Goal: Transaction & Acquisition: Purchase product/service

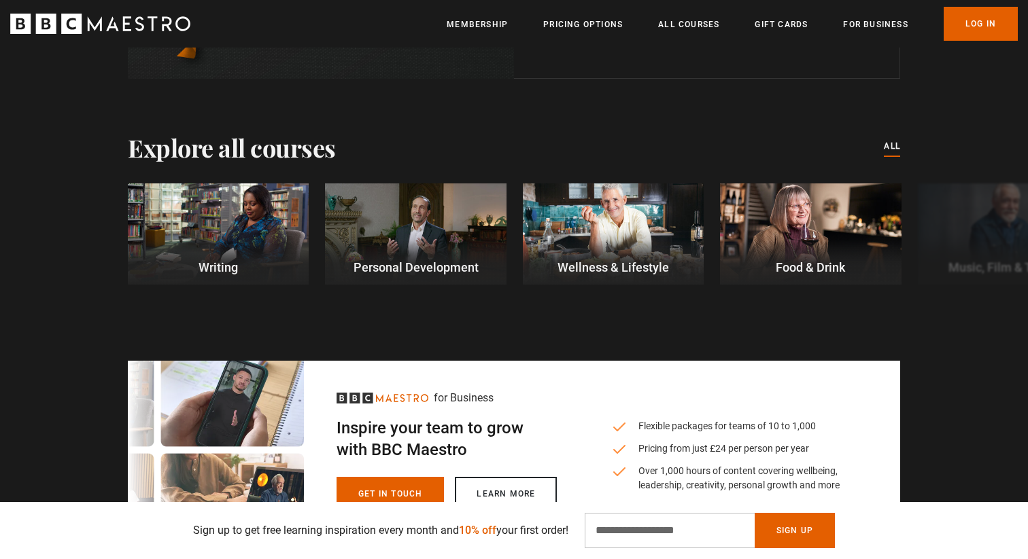
scroll to position [0, 1069]
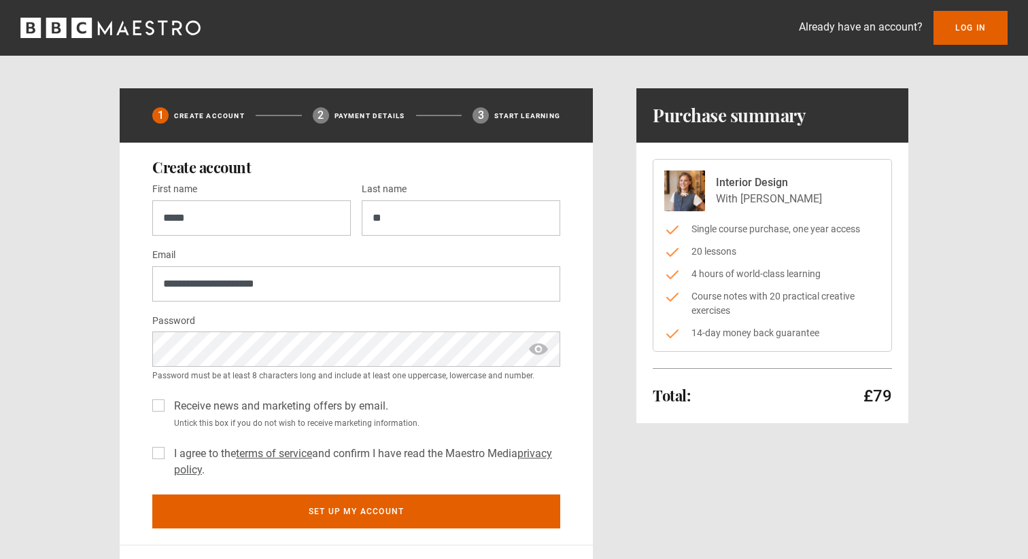
click at [166, 451] on div "I agree to the terms of service and confirm I have read the Maestro Media priva…" at bounding box center [356, 459] width 408 height 38
click at [169, 451] on label "I agree to the terms of service and confirm I have read the Maestro Media priva…" at bounding box center [365, 462] width 392 height 33
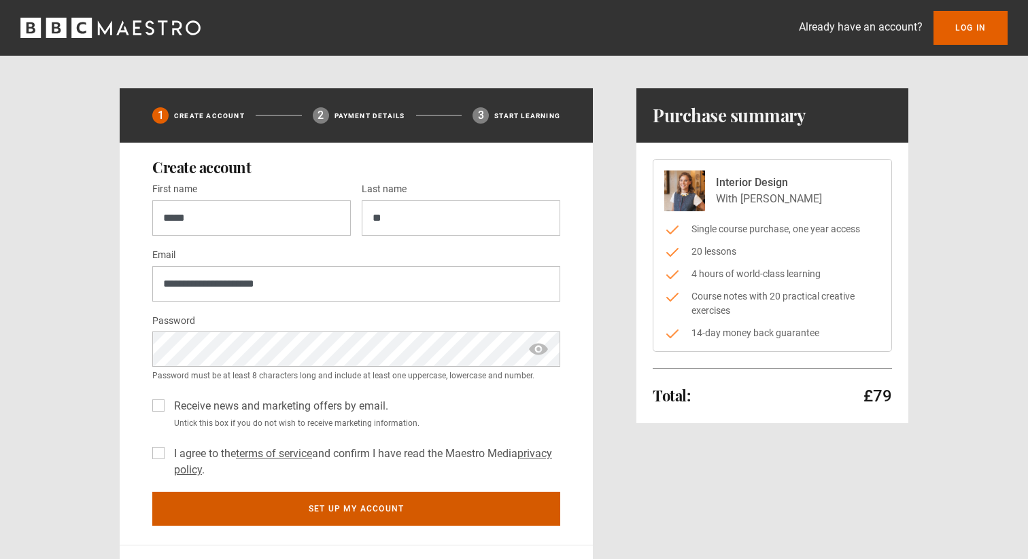
click at [327, 515] on button "Set up my account" at bounding box center [356, 509] width 408 height 34
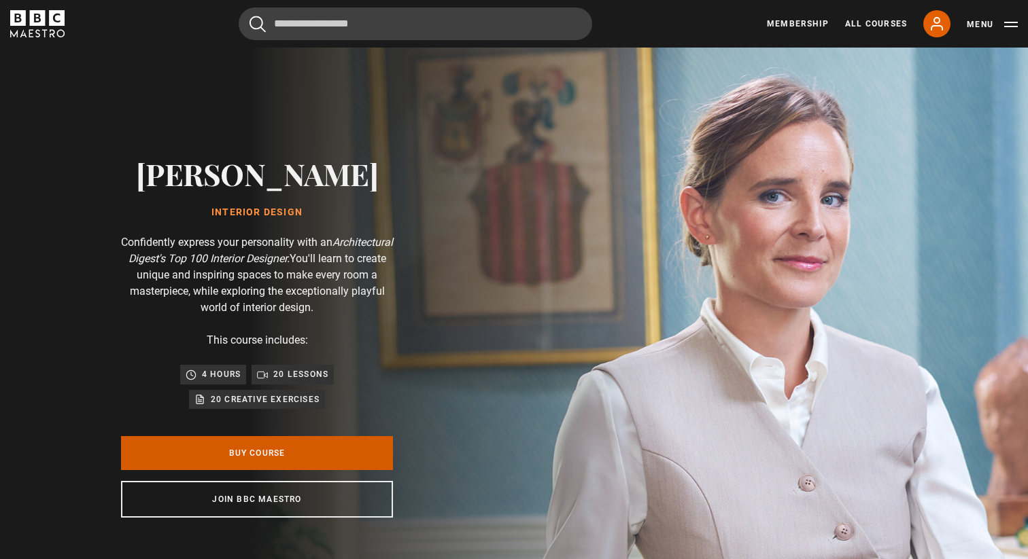
click at [309, 453] on link "Buy Course" at bounding box center [257, 453] width 272 height 34
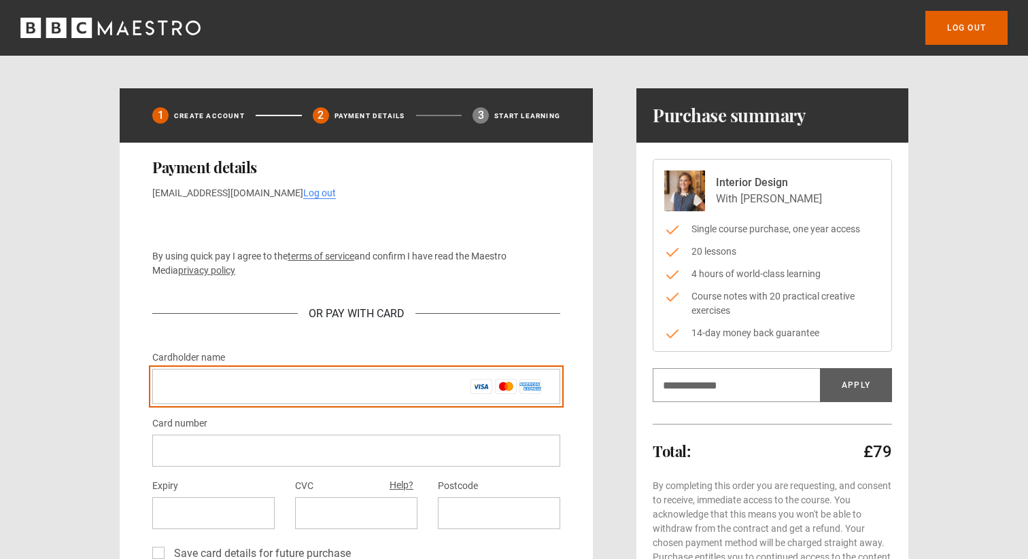
click at [229, 382] on input "Cardholder name *" at bounding box center [356, 386] width 408 height 35
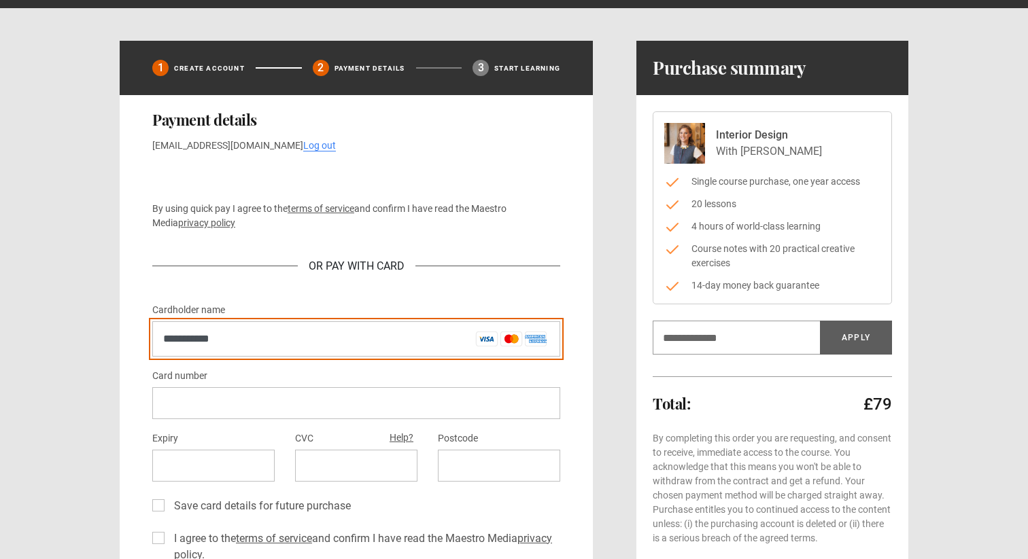
scroll to position [63, 0]
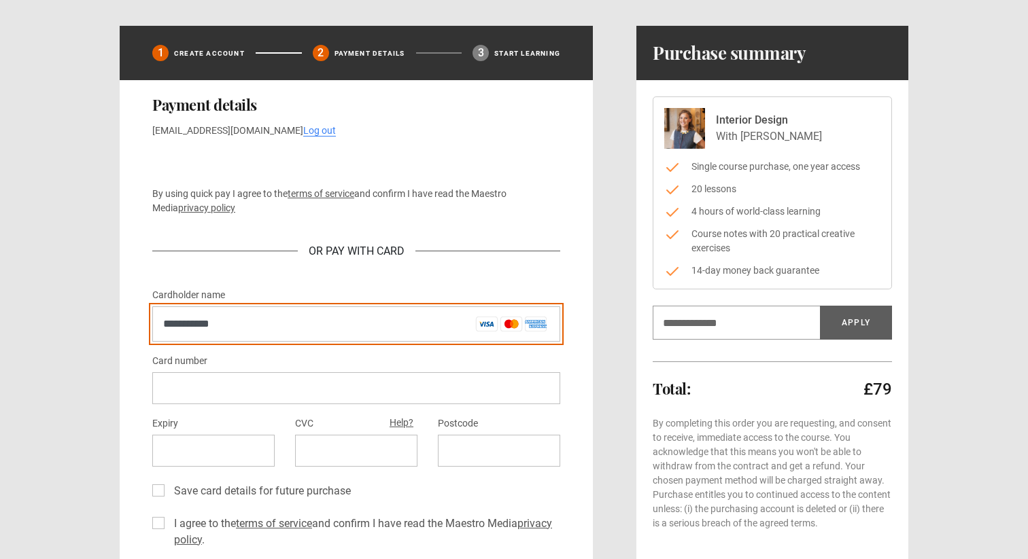
type input "**********"
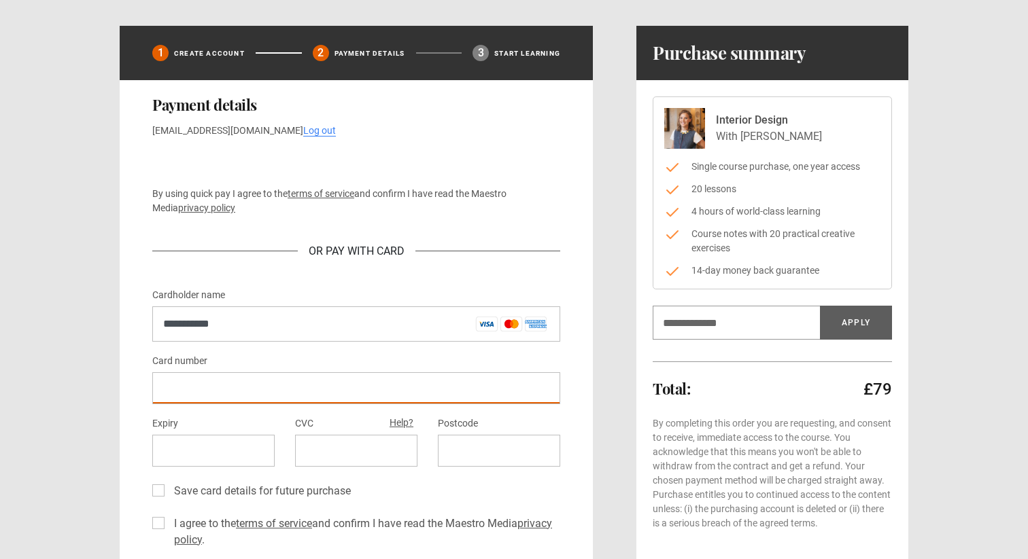
click at [616, 384] on div "**********" at bounding box center [514, 364] width 789 height 676
click at [483, 440] on div at bounding box center [499, 451] width 122 height 32
click at [614, 416] on div "**********" at bounding box center [514, 364] width 789 height 676
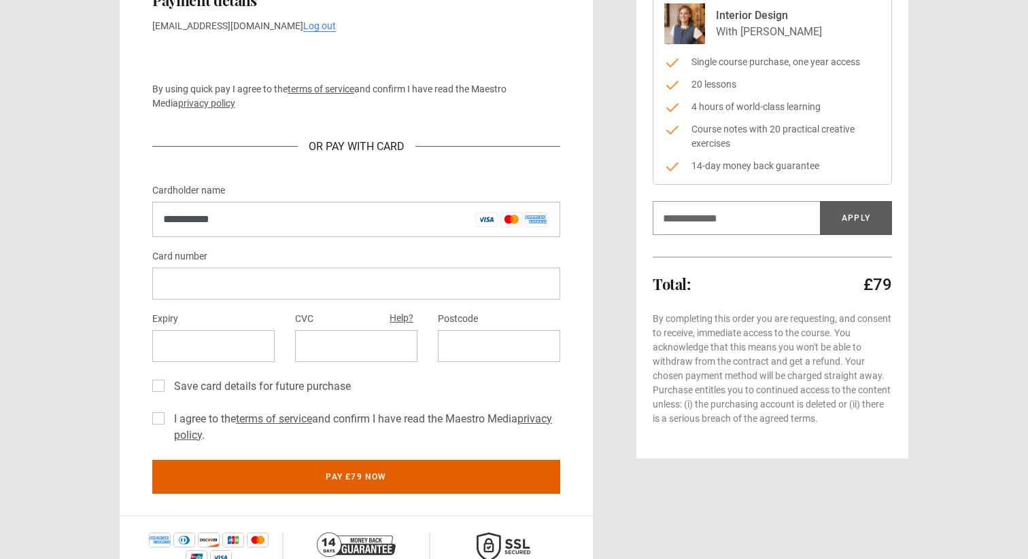
scroll to position [175, 0]
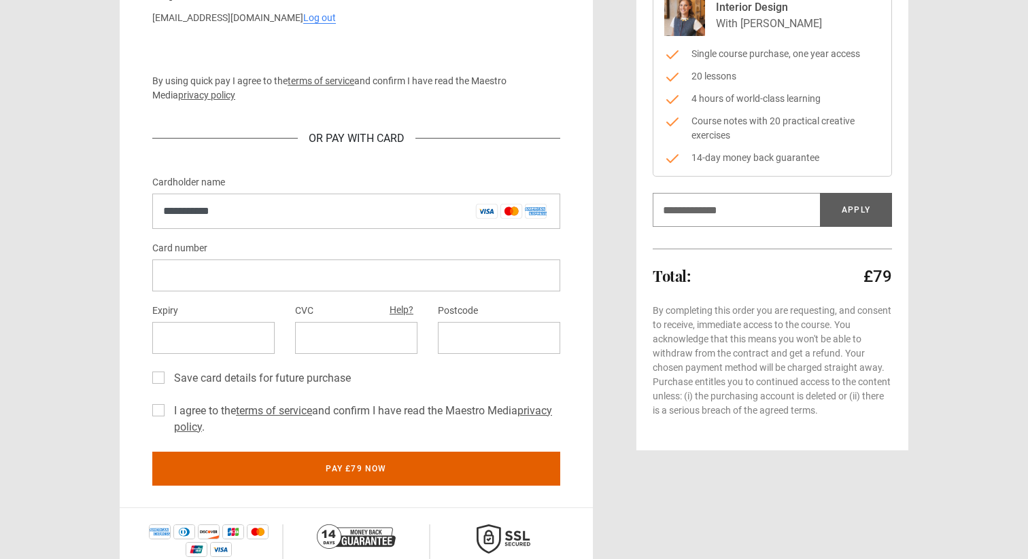
click at [347, 411] on label "I agree to the terms of service and confirm I have read the Maestro Media priva…" at bounding box center [365, 419] width 392 height 33
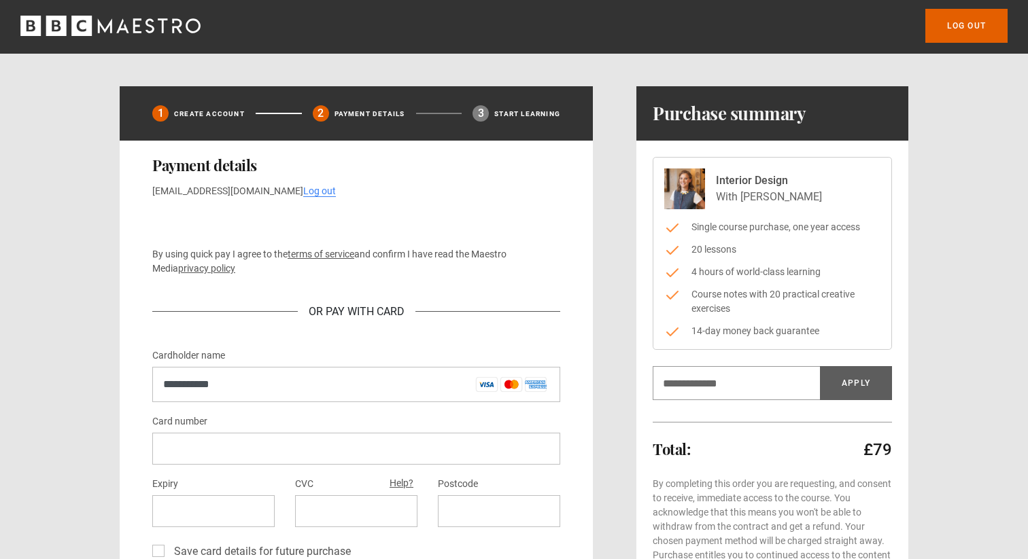
scroll to position [0, 0]
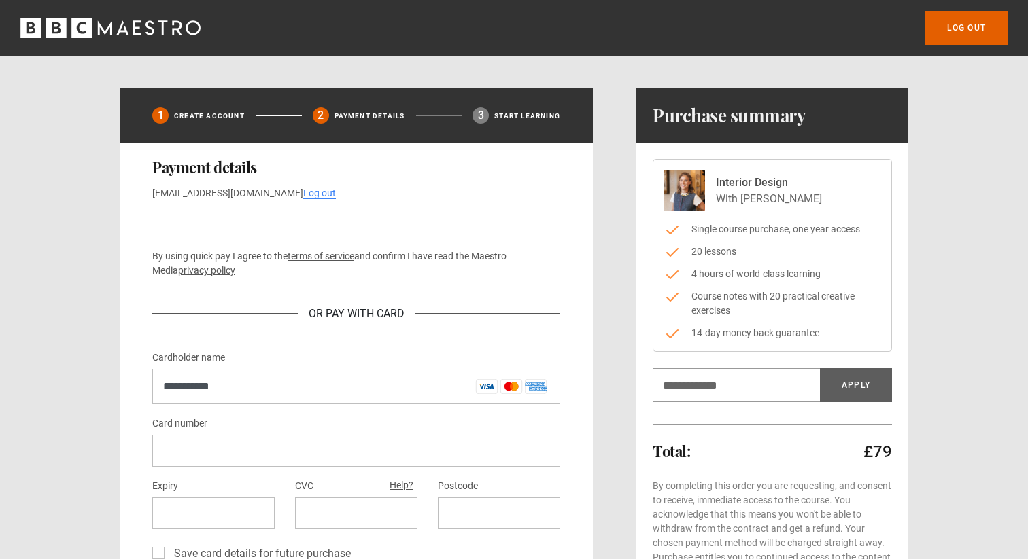
click at [217, 112] on p "Create Account" at bounding box center [209, 116] width 71 height 10
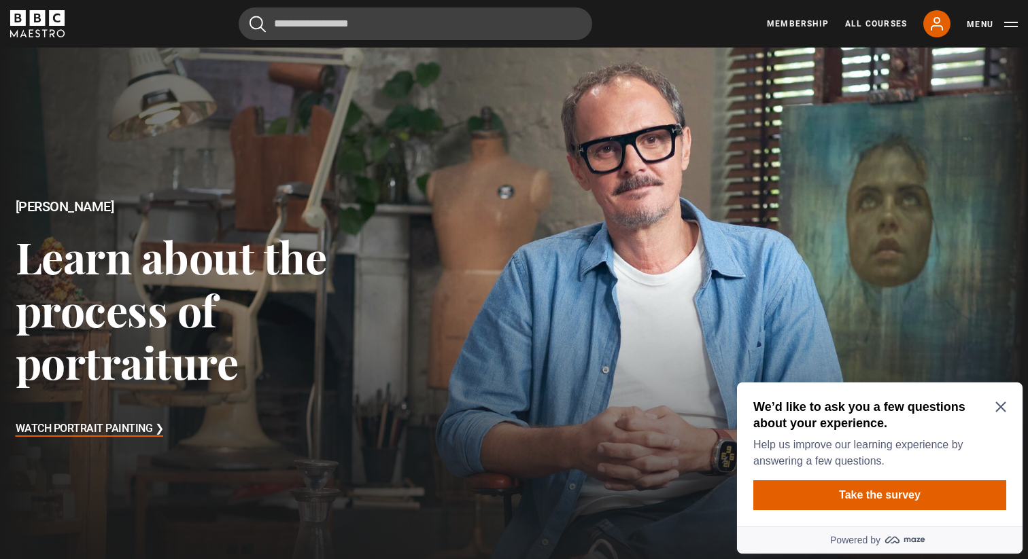
click at [1000, 406] on icon "Close Maze Prompt" at bounding box center [1000, 407] width 11 height 11
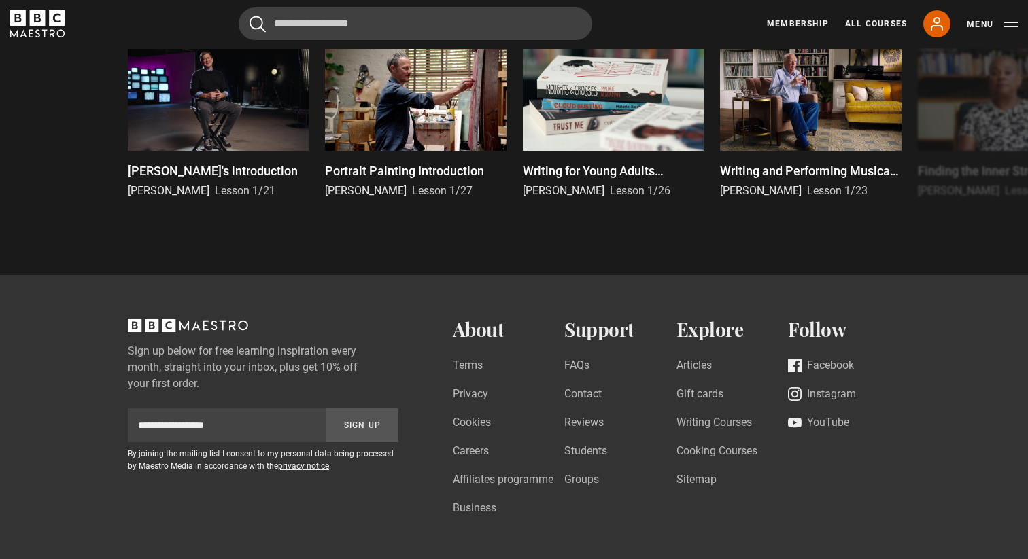
scroll to position [3144, 0]
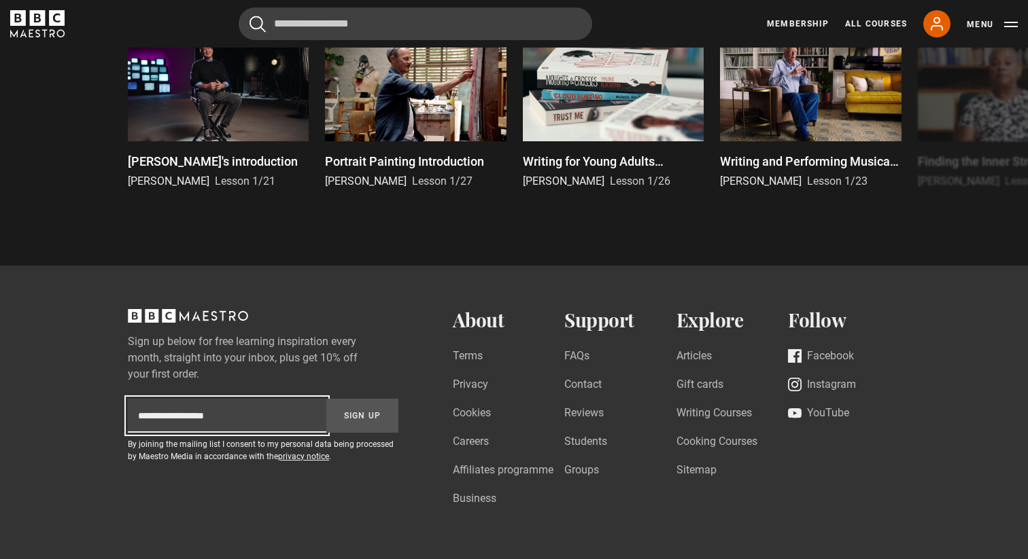
click at [239, 424] on input "Subscription-footer-email" at bounding box center [227, 416] width 198 height 34
type input "**********"
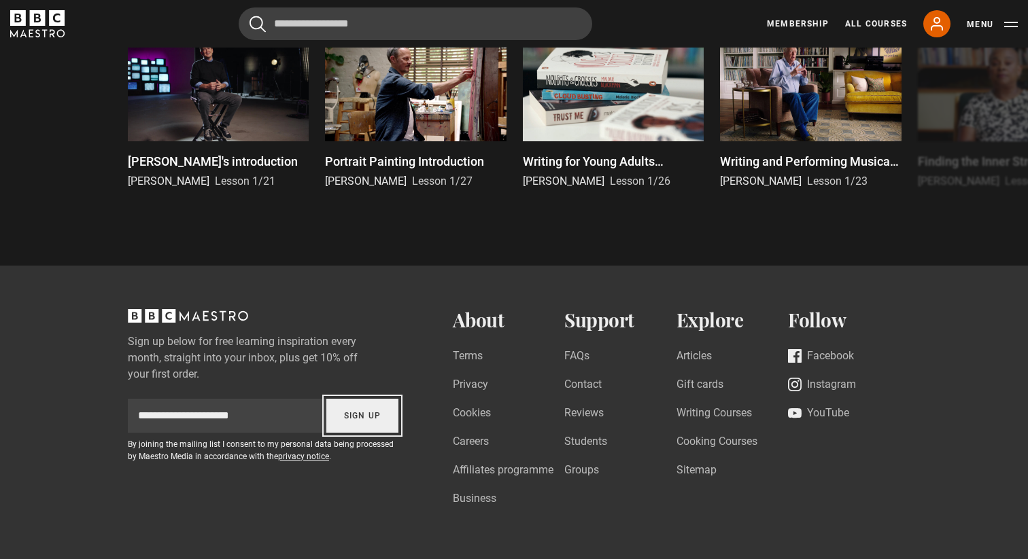
click at [358, 421] on button "Sign Up" at bounding box center [362, 416] width 72 height 34
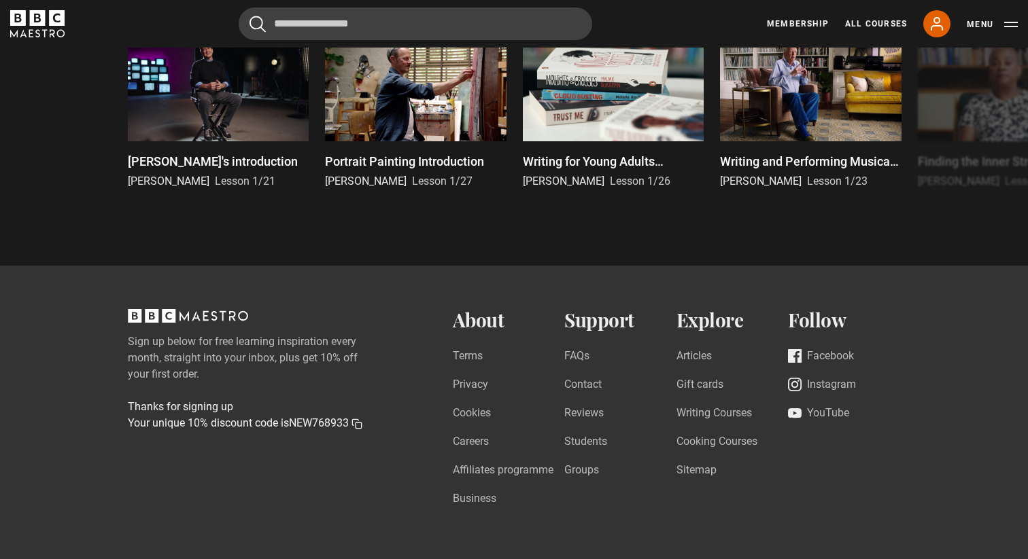
click at [361, 423] on icon "button" at bounding box center [359, 426] width 6 height 6
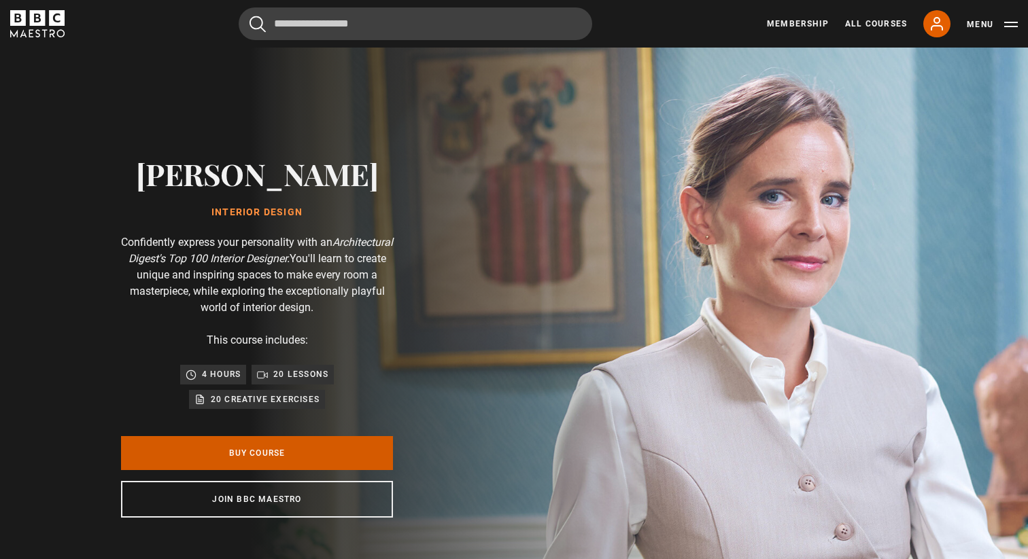
click at [366, 451] on link "Buy Course" at bounding box center [257, 453] width 272 height 34
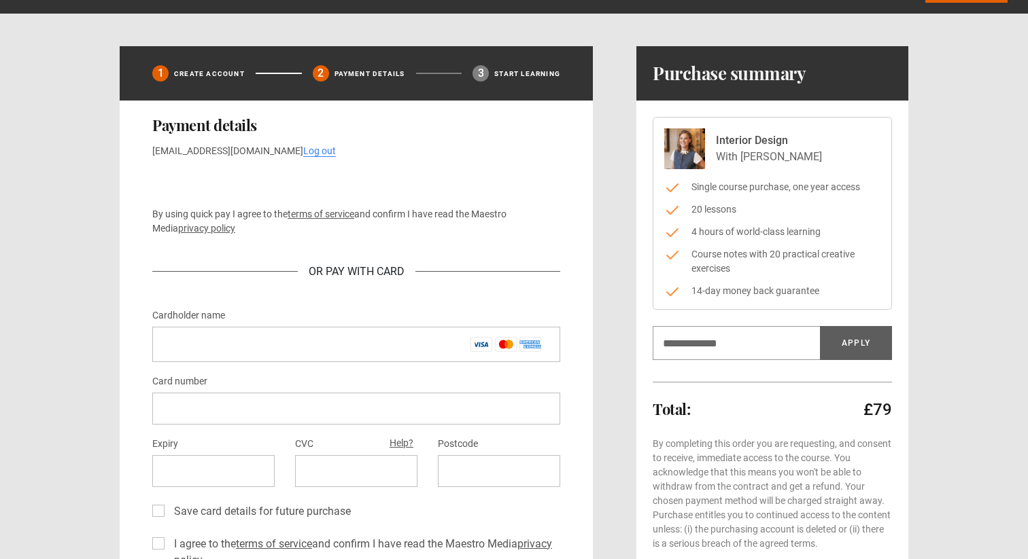
scroll to position [43, 0]
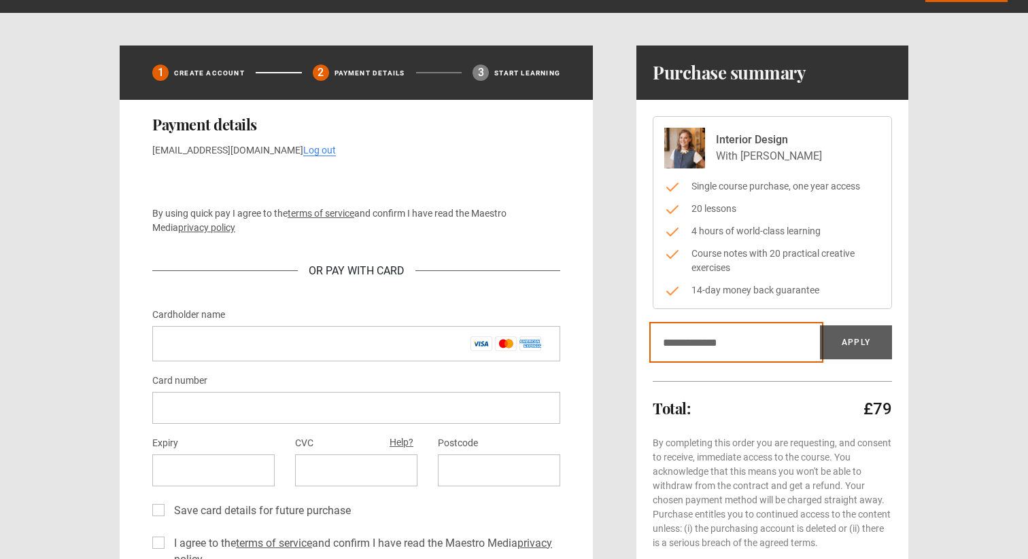
click at [691, 347] on input "Discount code" at bounding box center [736, 343] width 167 height 34
paste input "*********"
type input "*********"
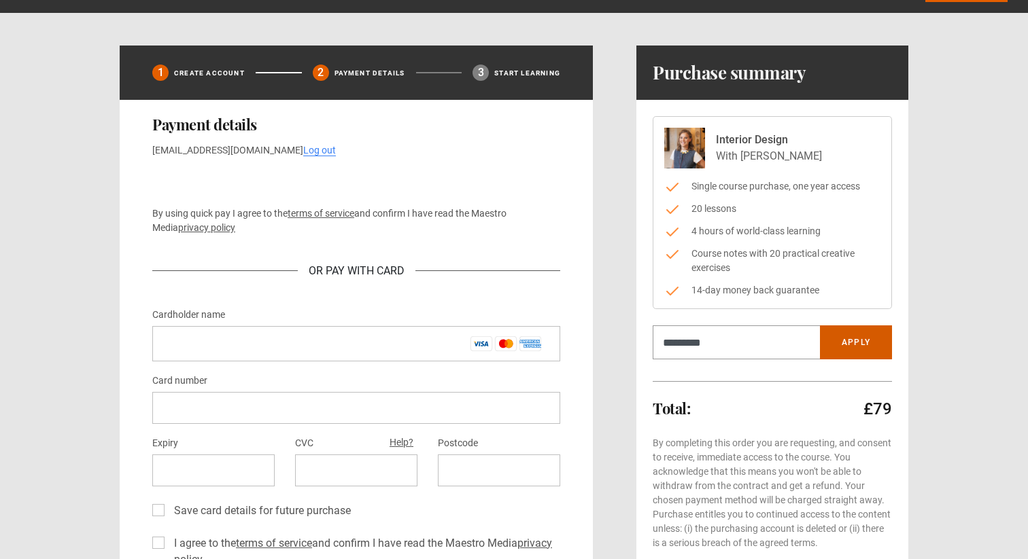
click at [867, 339] on button "Apply" at bounding box center [856, 343] width 72 height 34
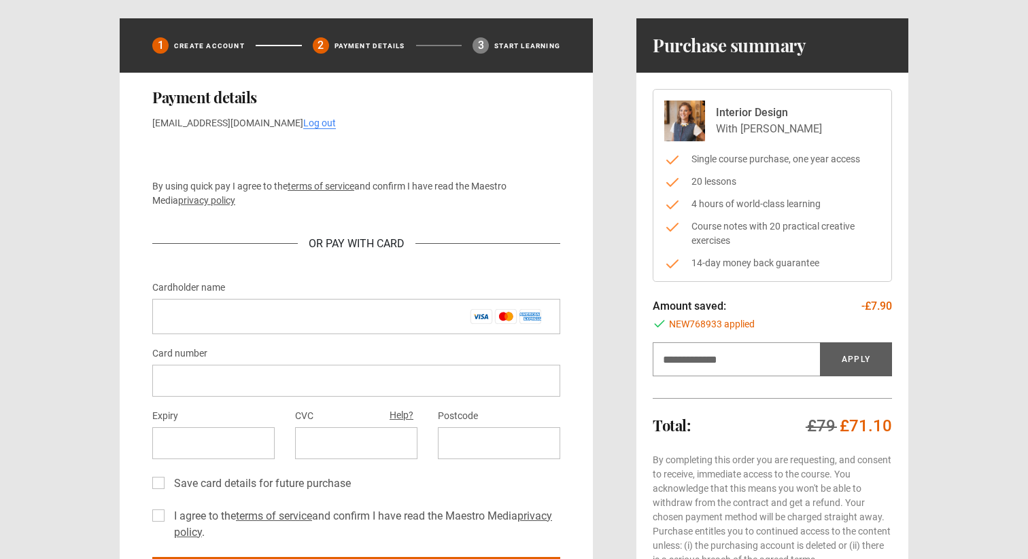
scroll to position [71, 0]
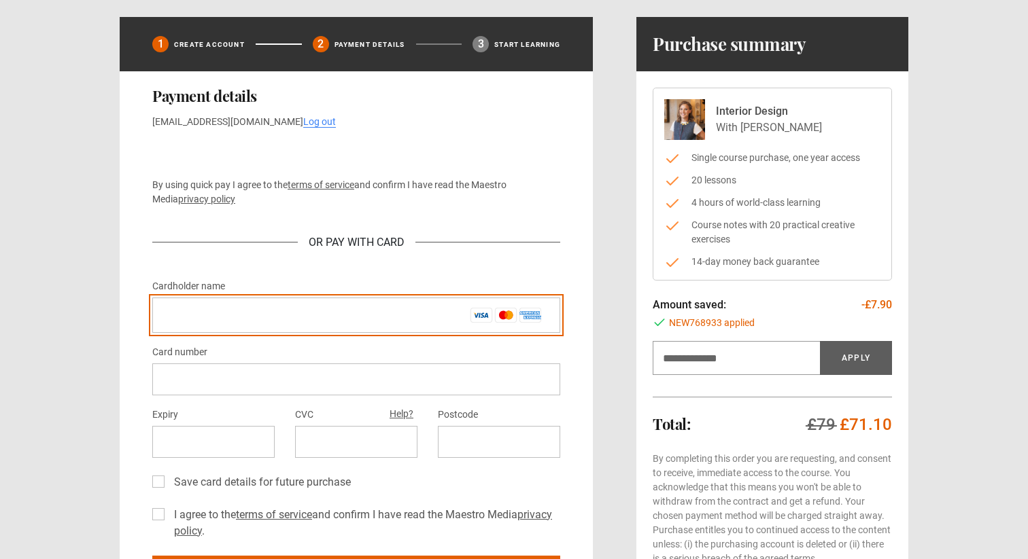
click at [387, 314] on input "Cardholder name *" at bounding box center [356, 315] width 408 height 35
type input "**********"
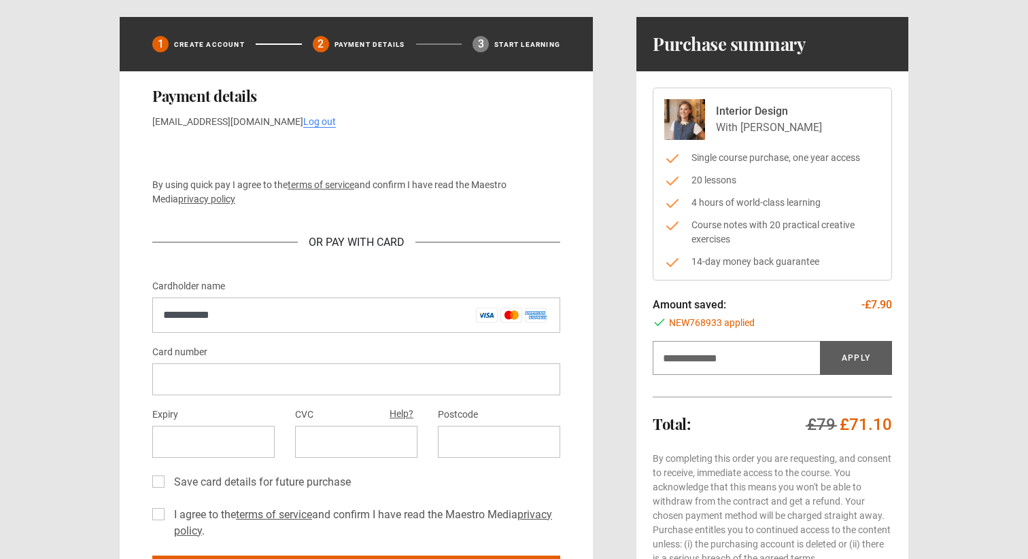
click at [236, 373] on div at bounding box center [356, 380] width 408 height 32
click at [76, 372] on div "**********" at bounding box center [514, 355] width 876 height 676
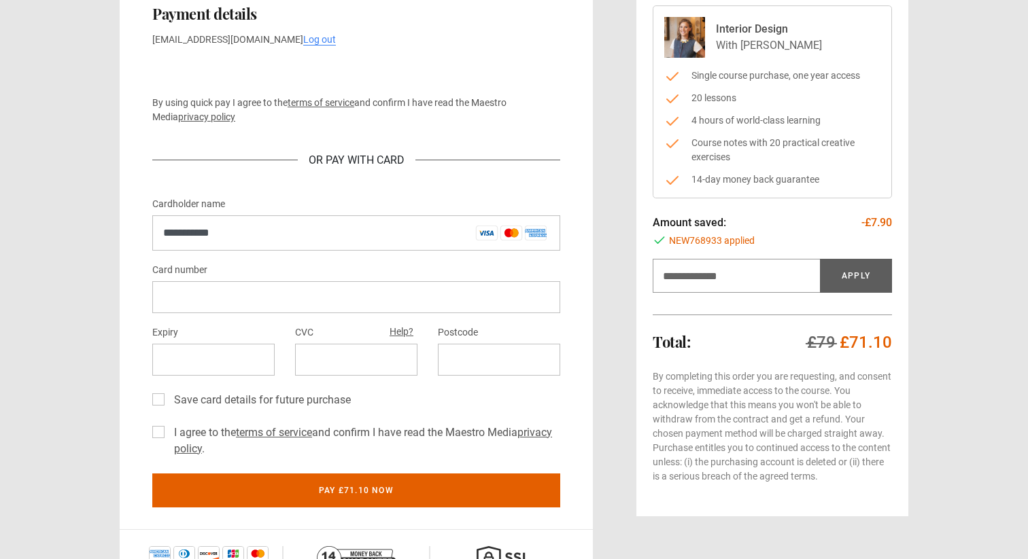
scroll to position [168, 0]
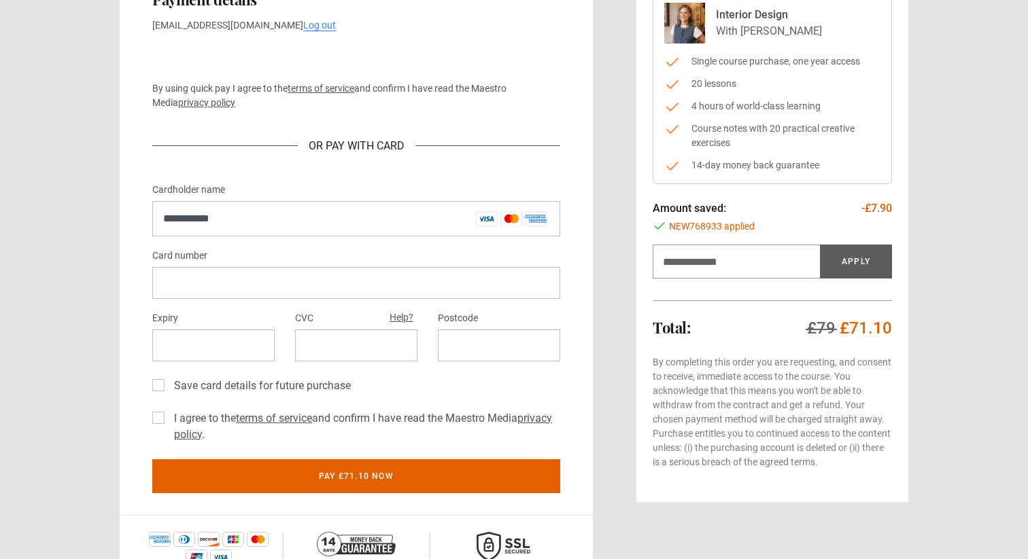
click at [177, 356] on div at bounding box center [213, 346] width 122 height 32
click at [612, 289] on div "**********" at bounding box center [514, 258] width 789 height 676
click at [169, 422] on label "I agree to the terms of service and confirm I have read the Maestro Media priva…" at bounding box center [365, 427] width 392 height 33
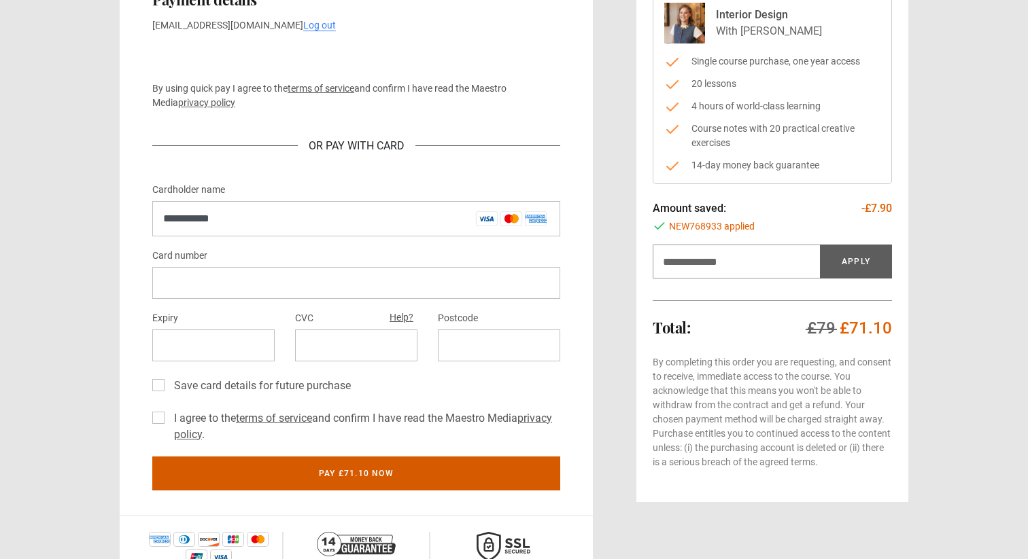
click at [355, 477] on button "Pay £71.10 now" at bounding box center [356, 474] width 408 height 34
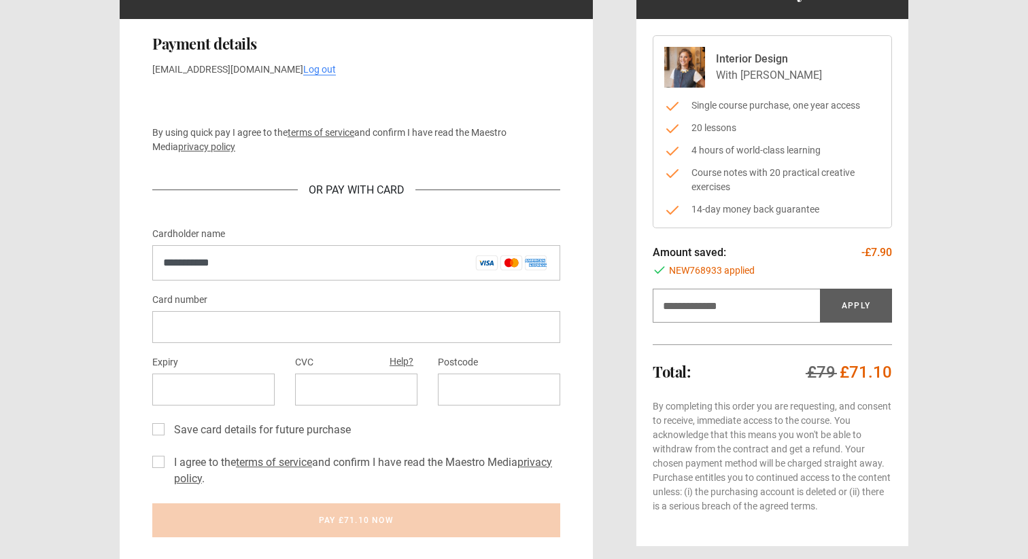
scroll to position [115, 0]
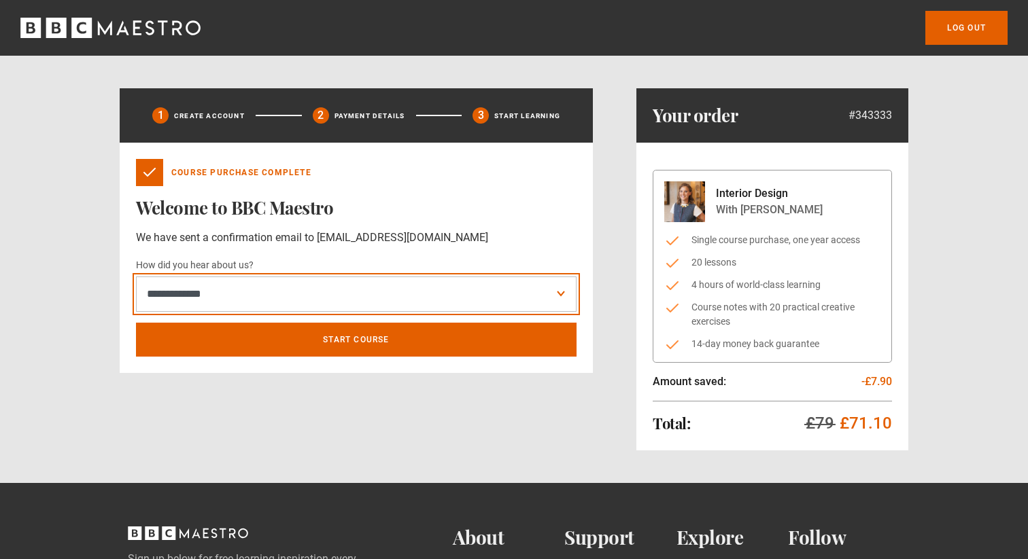
click at [380, 298] on select "**********" at bounding box center [356, 294] width 440 height 35
select select "******"
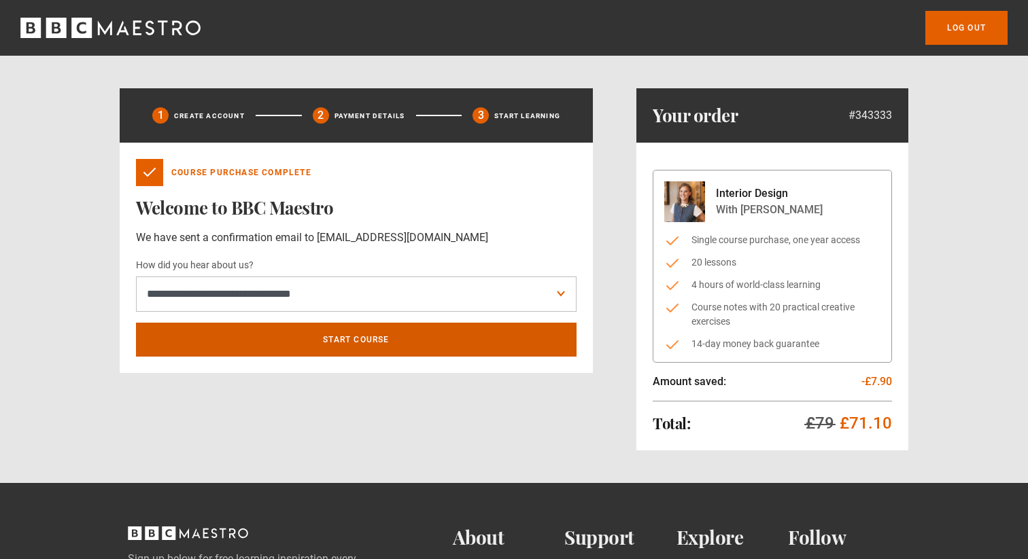
click at [336, 339] on link "Start course" at bounding box center [356, 340] width 440 height 34
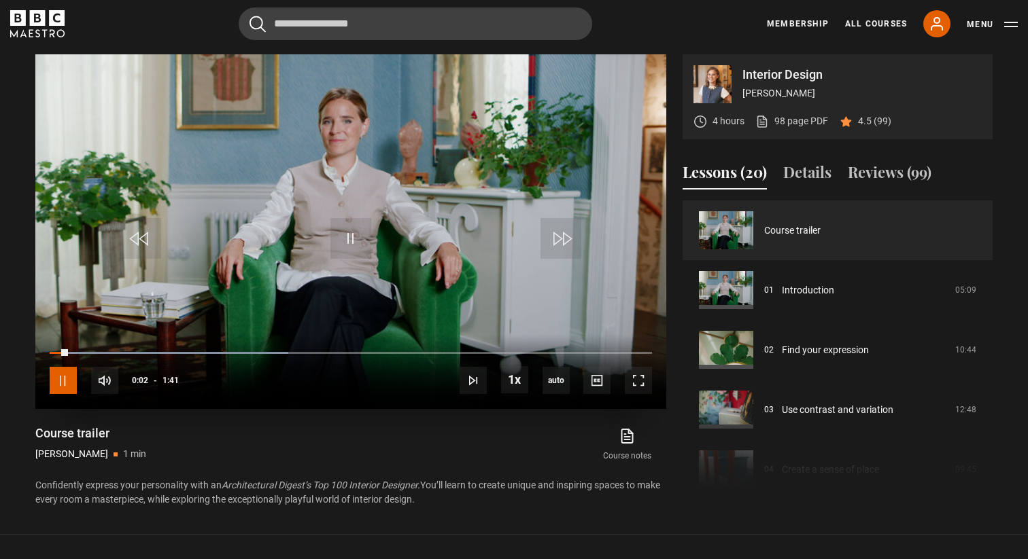
click at [63, 383] on span "Video Player" at bounding box center [63, 380] width 27 height 27
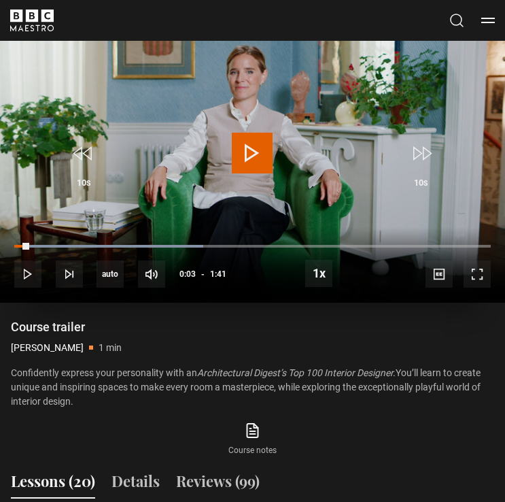
click at [258, 145] on span "Video Player" at bounding box center [252, 153] width 41 height 41
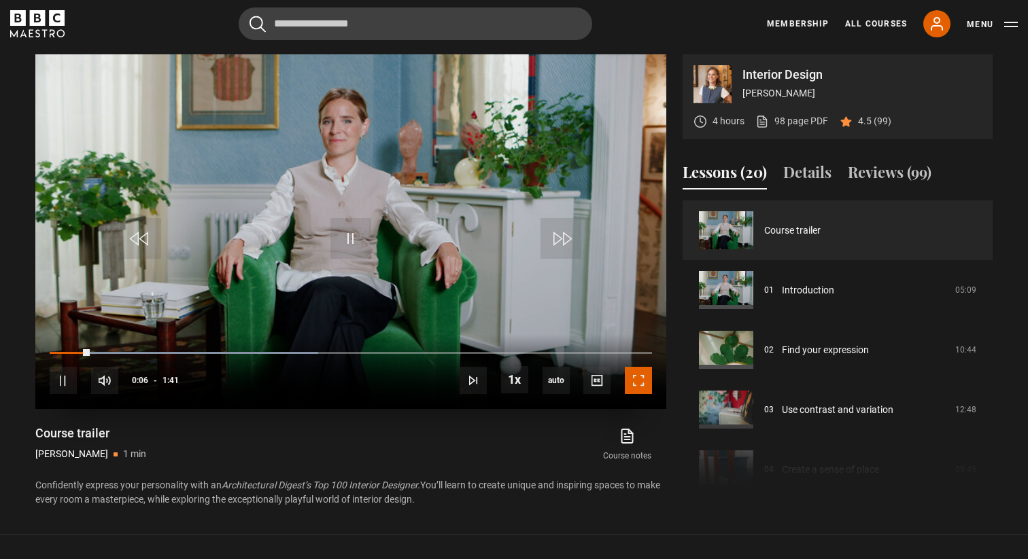
click at [636, 372] on span "Video Player" at bounding box center [638, 380] width 27 height 27
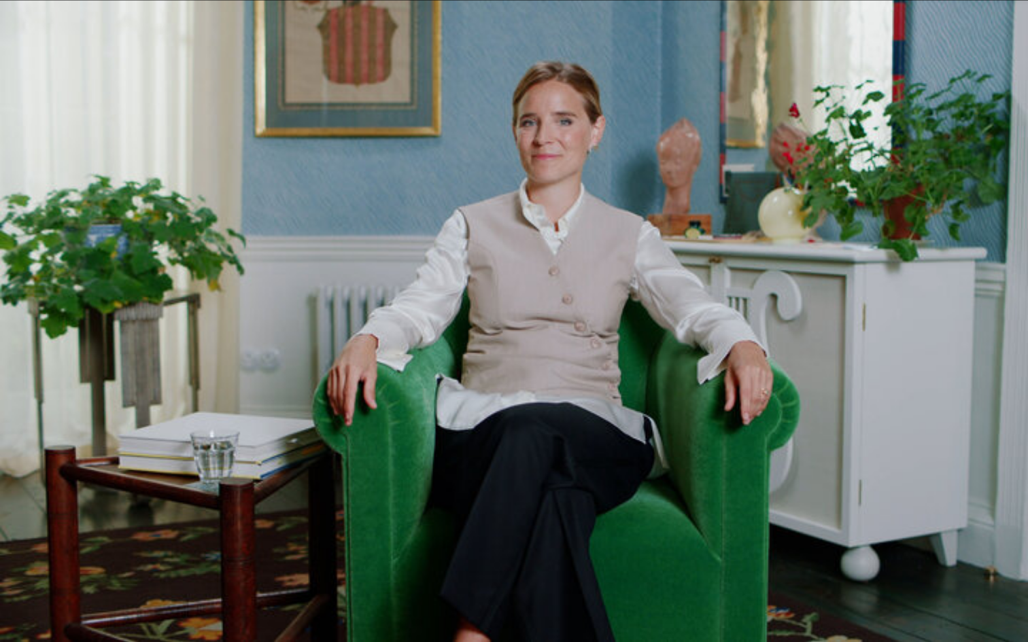
click at [636, 455] on video "Video Player" at bounding box center [514, 321] width 1028 height 642
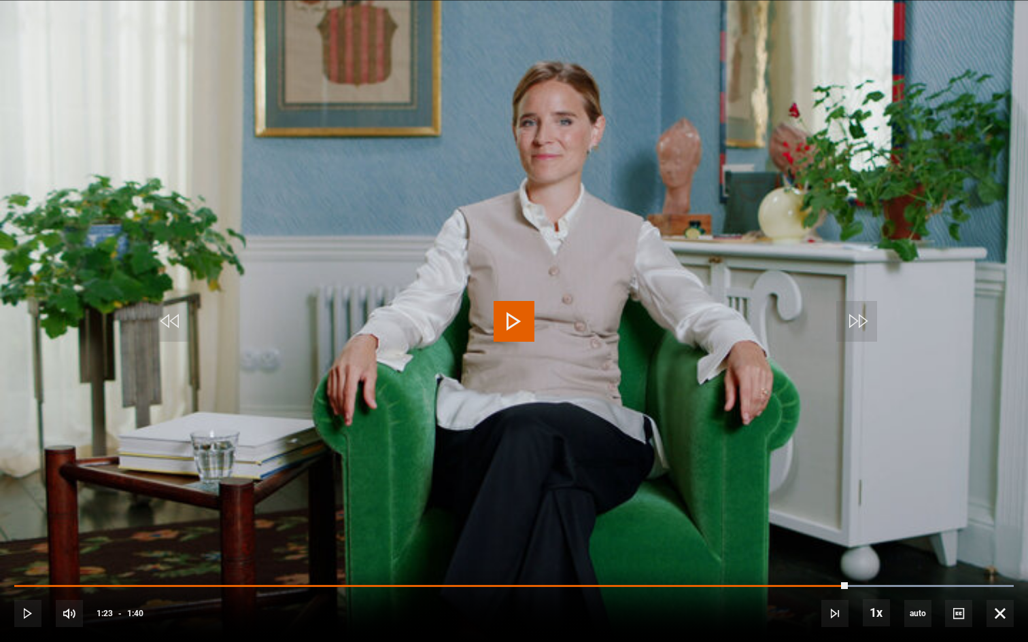
click at [513, 320] on span "Video Player" at bounding box center [513, 321] width 41 height 41
click at [512, 322] on span "Video Player" at bounding box center [513, 321] width 41 height 41
click at [510, 324] on span "Video Player" at bounding box center [513, 321] width 41 height 41
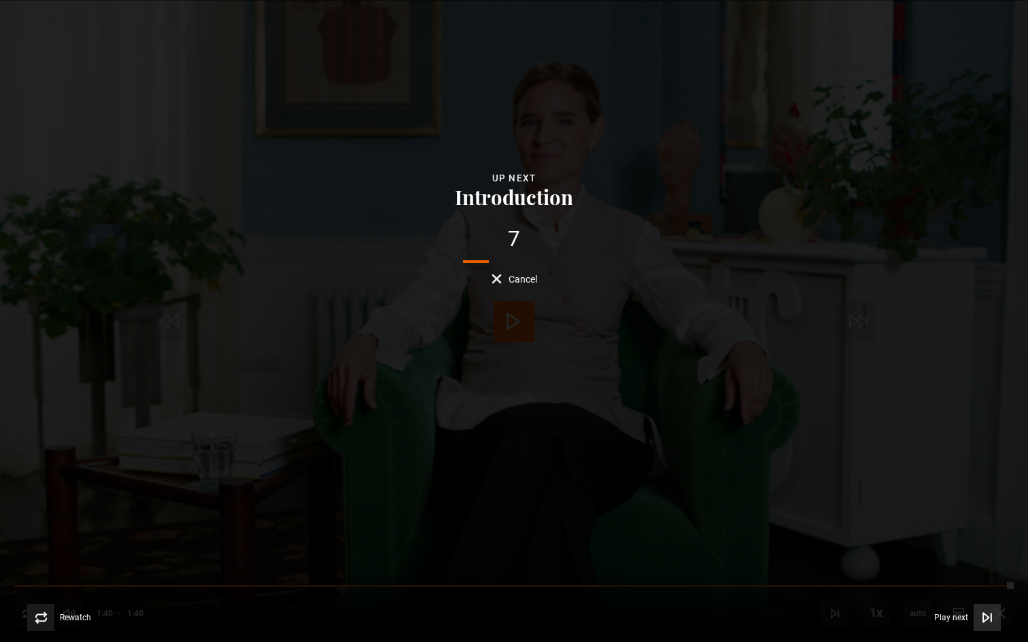
click at [993, 559] on span "Video Player" at bounding box center [986, 617] width 27 height 27
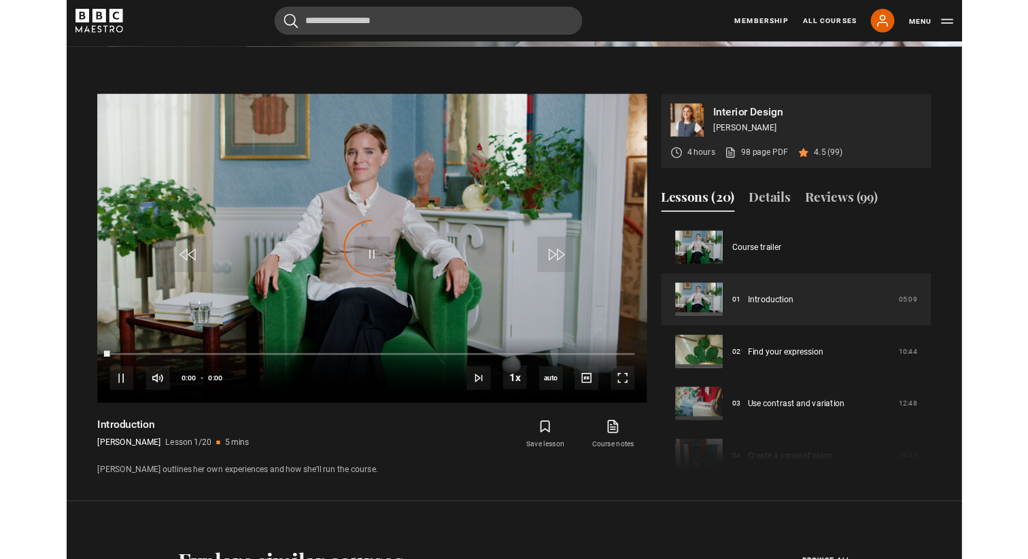
scroll to position [649, 0]
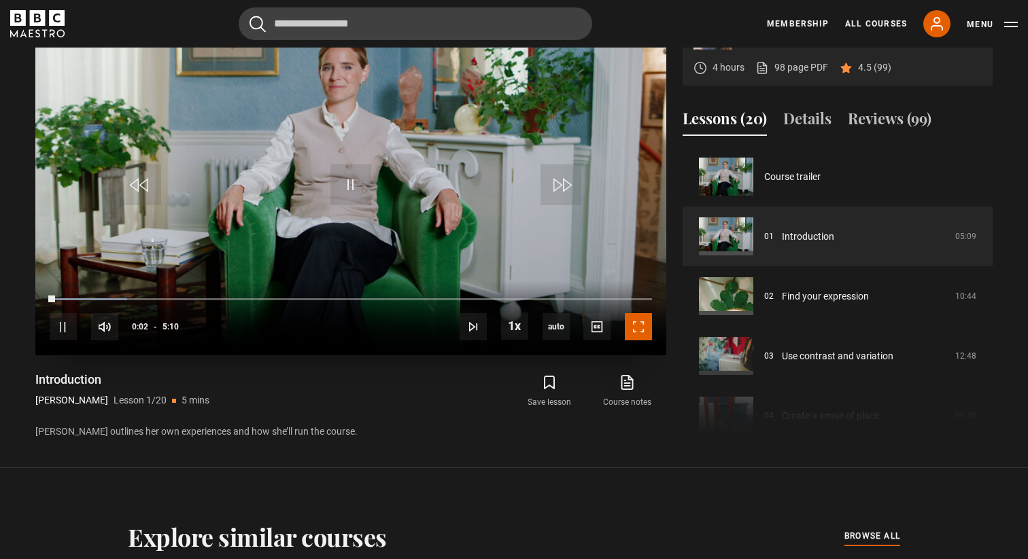
click at [637, 325] on span "Video Player" at bounding box center [638, 326] width 27 height 27
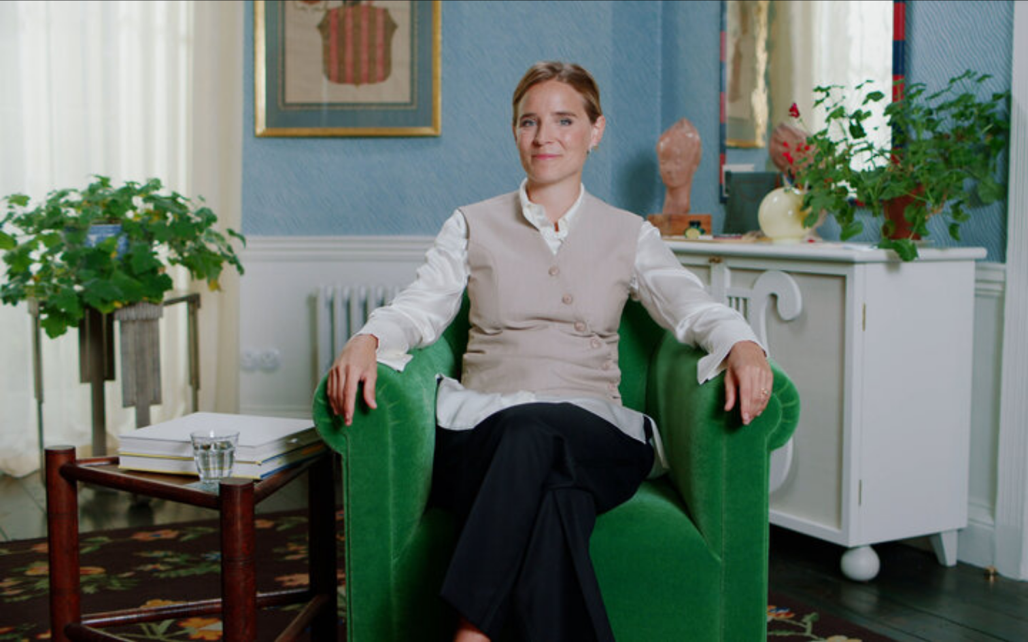
click at [636, 368] on video "Video Player" at bounding box center [514, 321] width 1028 height 642
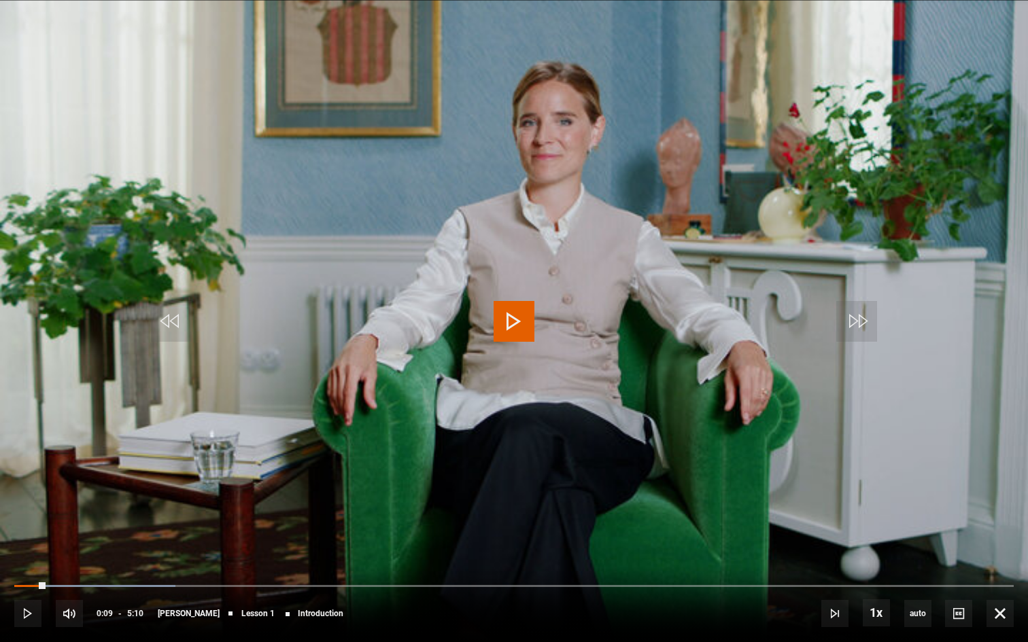
click at [510, 315] on span "Video Player" at bounding box center [513, 321] width 41 height 41
click at [752, 383] on video "Video Player" at bounding box center [514, 321] width 1028 height 642
click at [518, 321] on span "Video Player" at bounding box center [513, 321] width 41 height 41
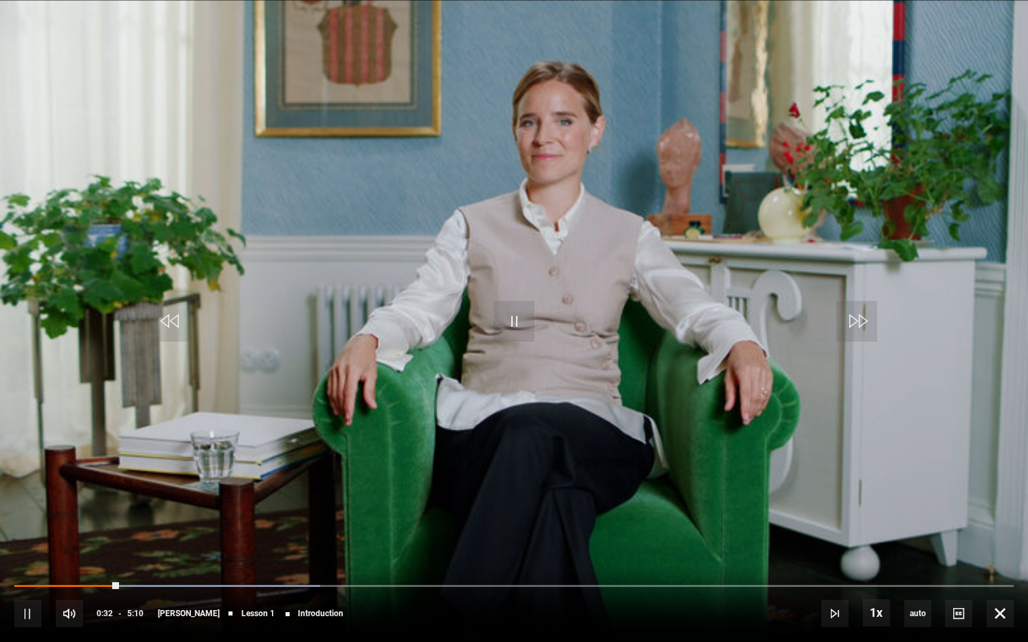
click at [525, 347] on video "Video Player" at bounding box center [514, 321] width 1028 height 642
click at [519, 320] on span "Video Player" at bounding box center [513, 321] width 41 height 41
click at [516, 322] on span "Video Player" at bounding box center [513, 321] width 41 height 41
click at [512, 320] on span "Video Player" at bounding box center [513, 321] width 41 height 41
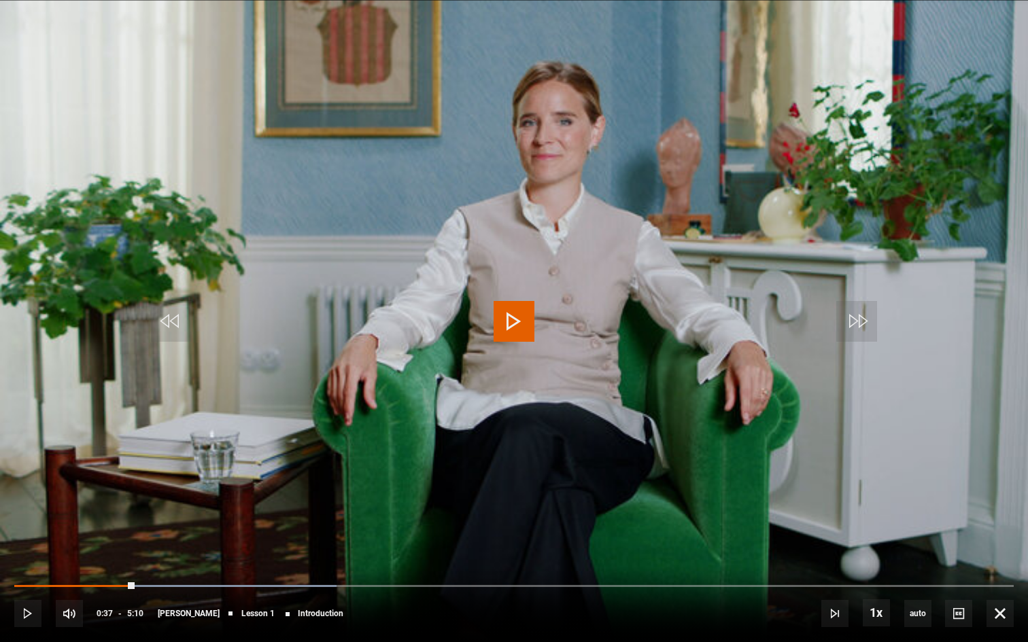
click at [510, 320] on span "Video Player" at bounding box center [513, 321] width 41 height 41
click at [775, 463] on video "Video Player" at bounding box center [514, 321] width 1028 height 642
click at [509, 314] on span "Video Player" at bounding box center [513, 321] width 41 height 41
click at [912, 498] on video "Video Player" at bounding box center [514, 321] width 1028 height 642
click at [516, 322] on span "Video Player" at bounding box center [513, 321] width 41 height 41
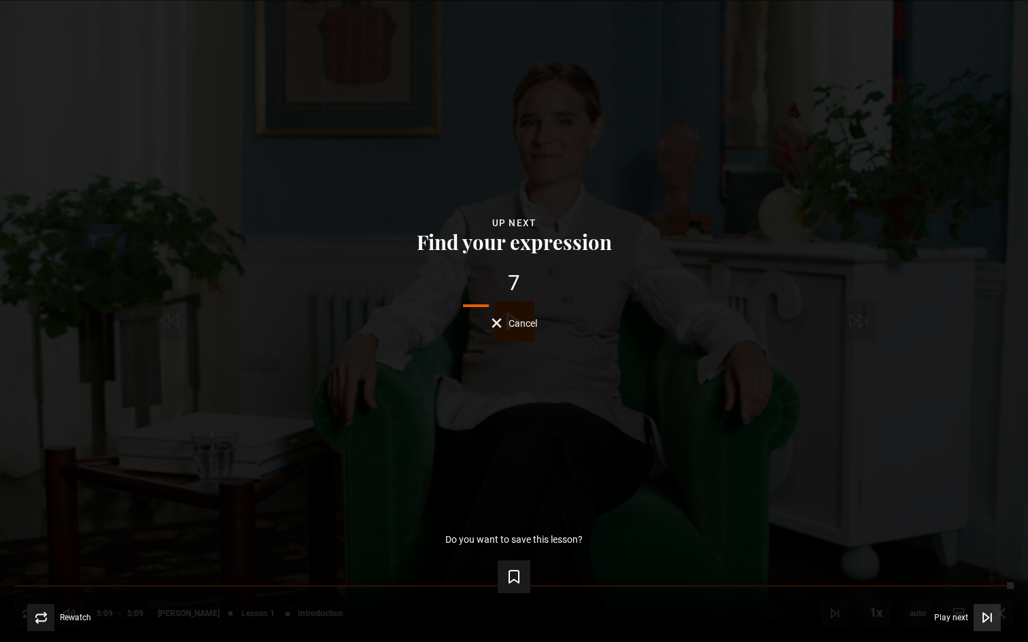
click at [983, 559] on icon "Video Player" at bounding box center [985, 617] width 5 height 9
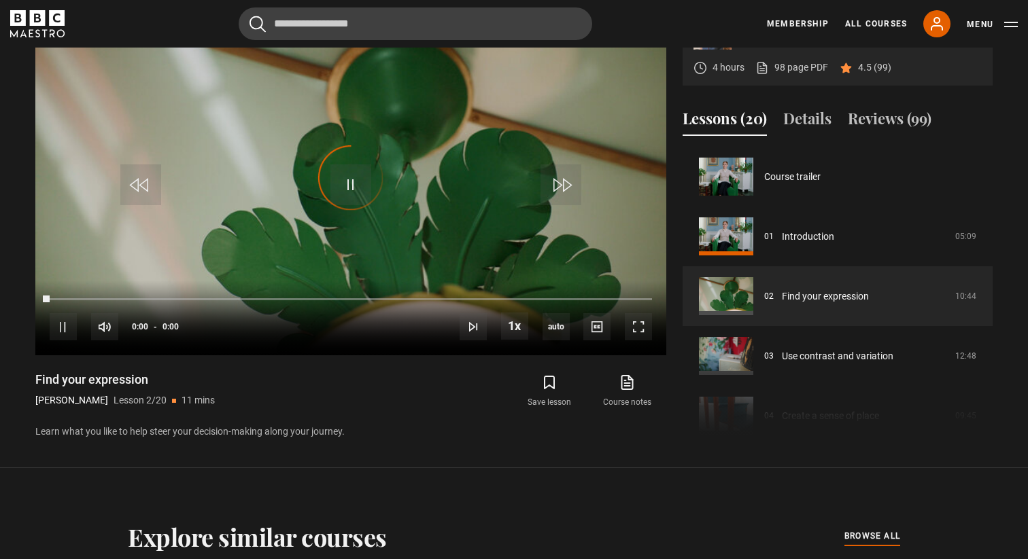
scroll to position [60, 0]
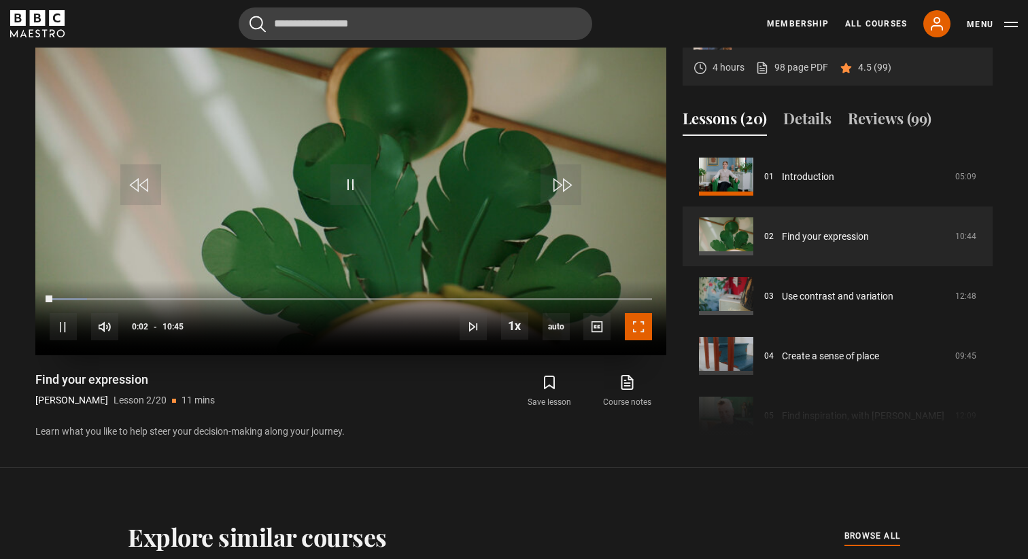
click at [641, 334] on span "Video Player" at bounding box center [638, 326] width 27 height 27
click at [638, 323] on span "Video Player" at bounding box center [638, 326] width 27 height 27
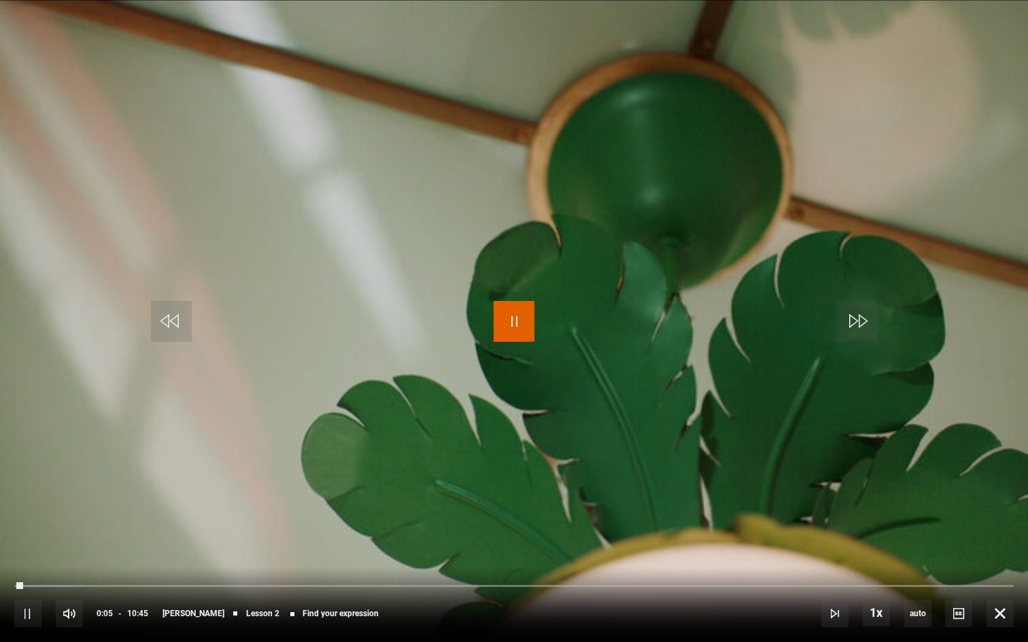
click at [514, 313] on span "Video Player" at bounding box center [513, 321] width 41 height 41
click at [999, 559] on span "Video Player" at bounding box center [999, 613] width 27 height 27
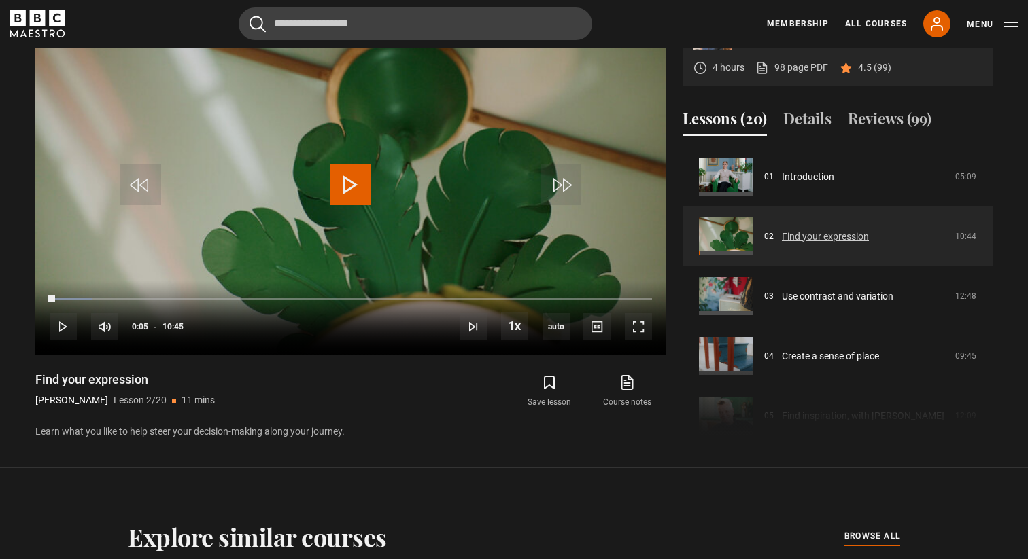
click at [815, 240] on link "Find your expression" at bounding box center [825, 237] width 87 height 14
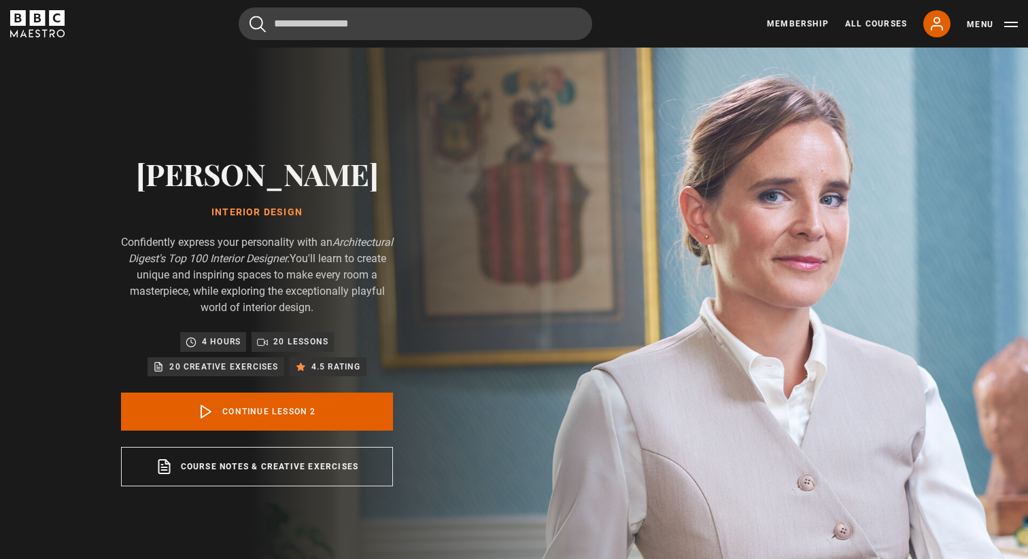
scroll to position [60, 0]
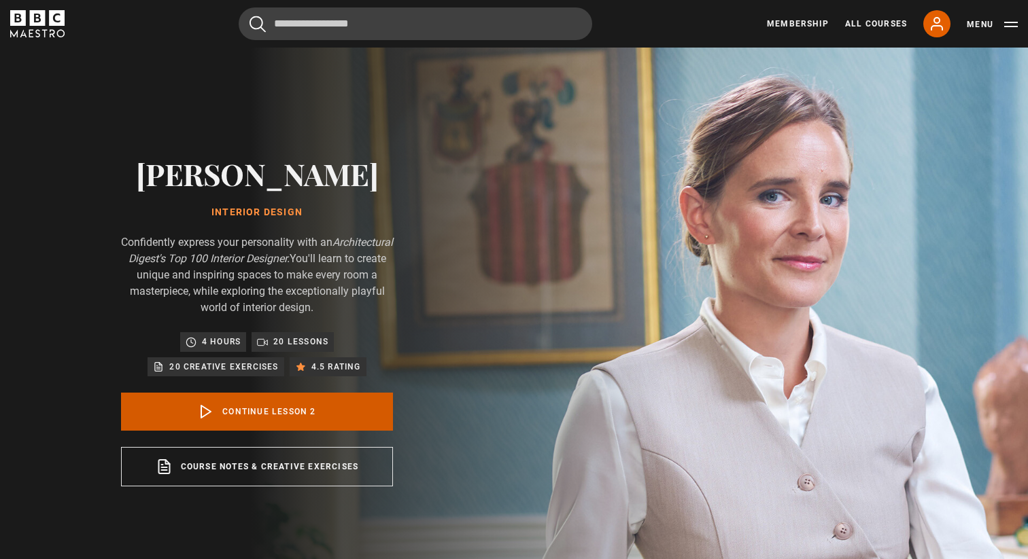
click at [311, 415] on link "Continue lesson 2" at bounding box center [257, 412] width 272 height 38
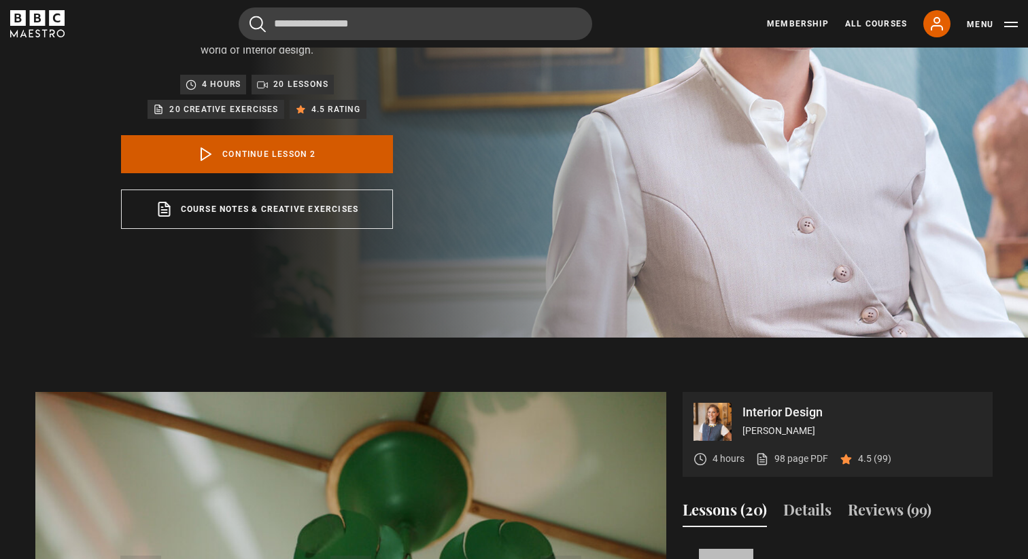
scroll to position [457, 0]
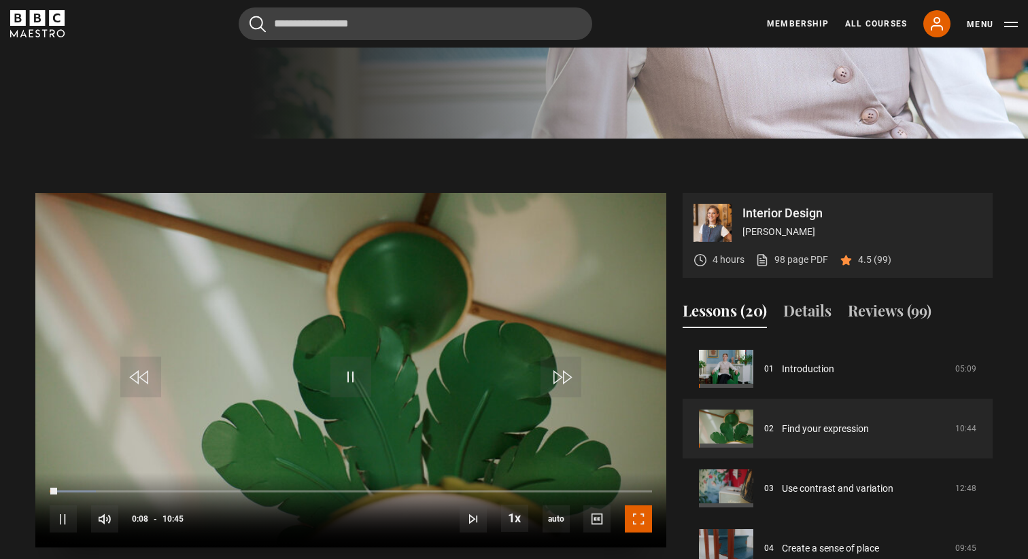
click at [640, 519] on span "Video Player" at bounding box center [638, 519] width 27 height 27
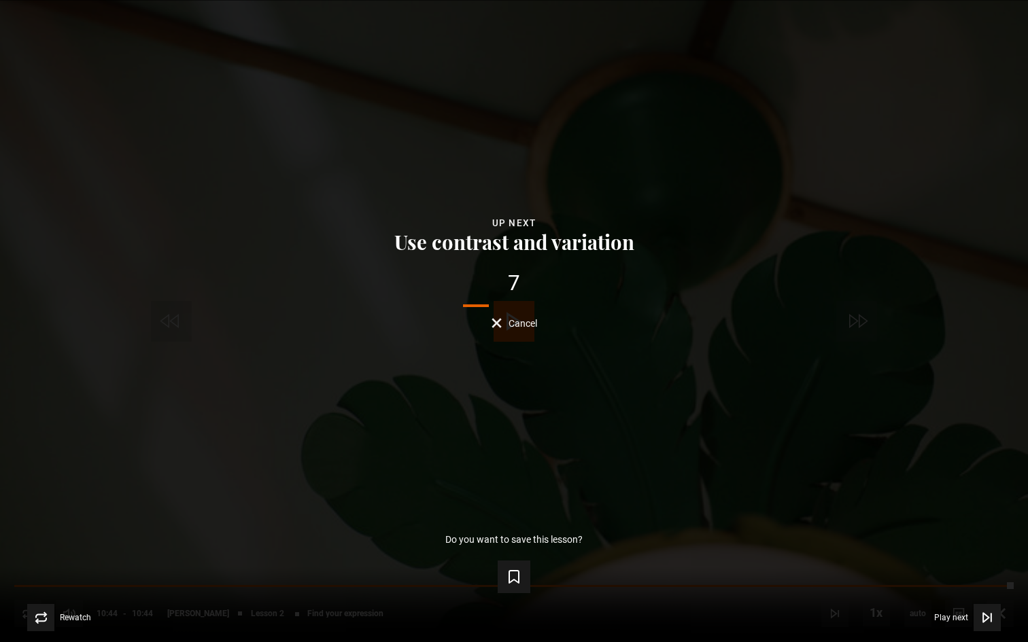
click at [534, 324] on span "Cancel" at bounding box center [522, 324] width 29 height 10
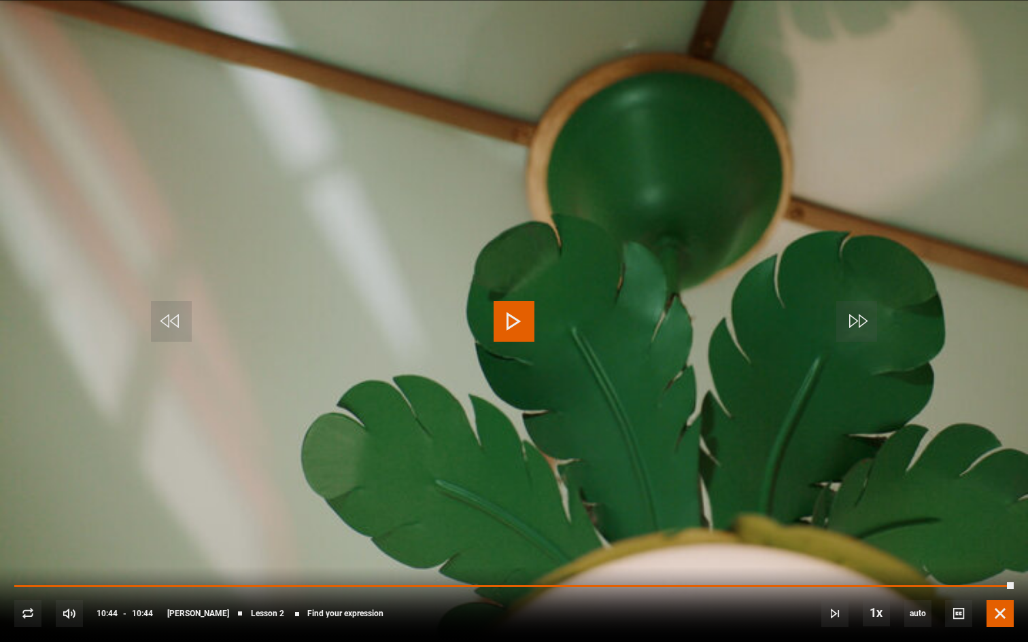
click at [1005, 559] on span "Video Player" at bounding box center [999, 613] width 27 height 27
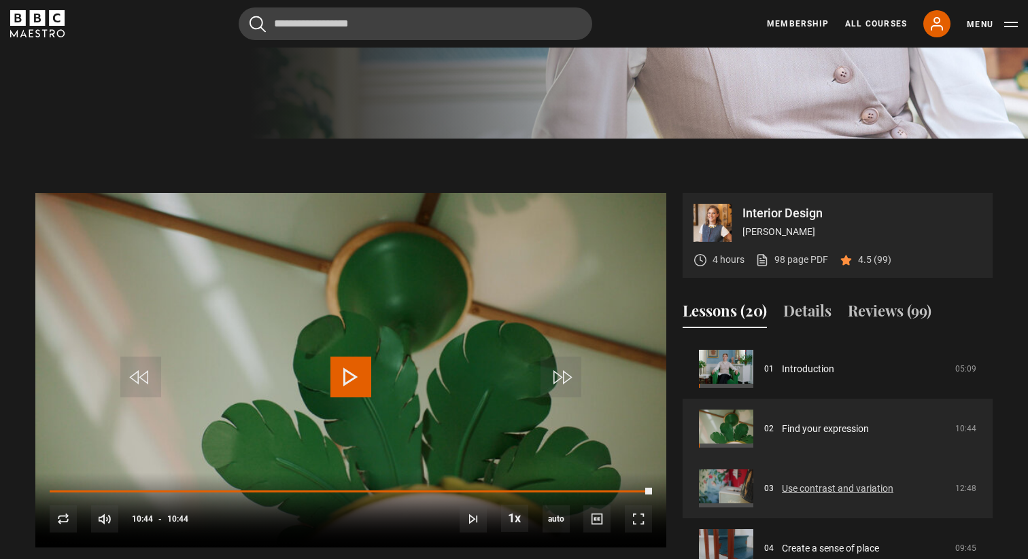
click at [833, 493] on link "Use contrast and variation" at bounding box center [837, 489] width 111 height 14
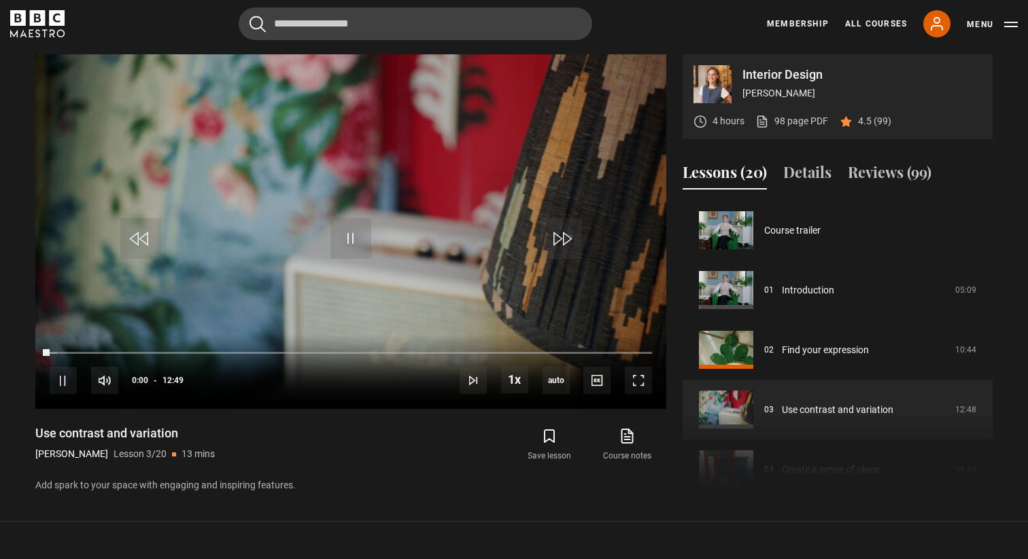
scroll to position [120, 0]
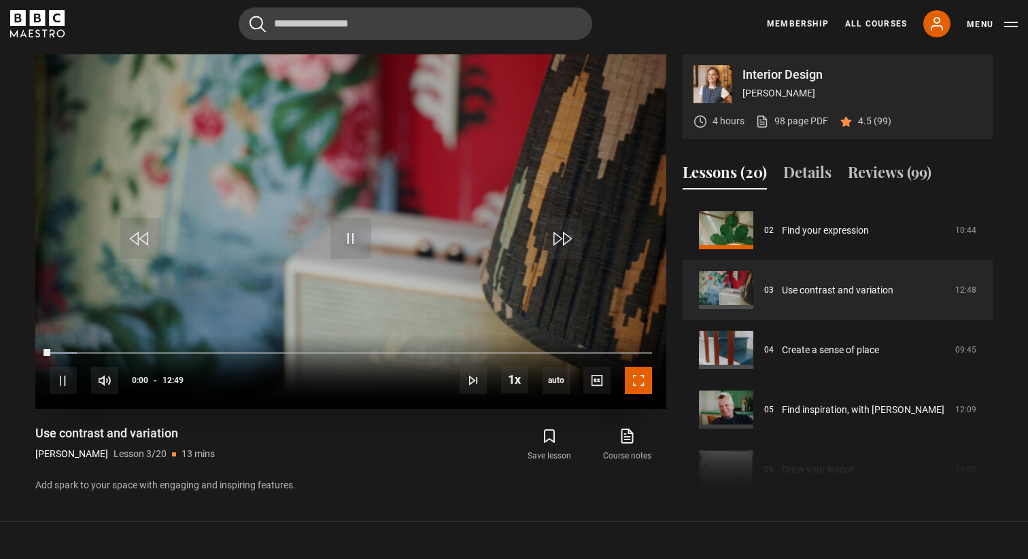
click at [637, 377] on span "Video Player" at bounding box center [638, 380] width 27 height 27
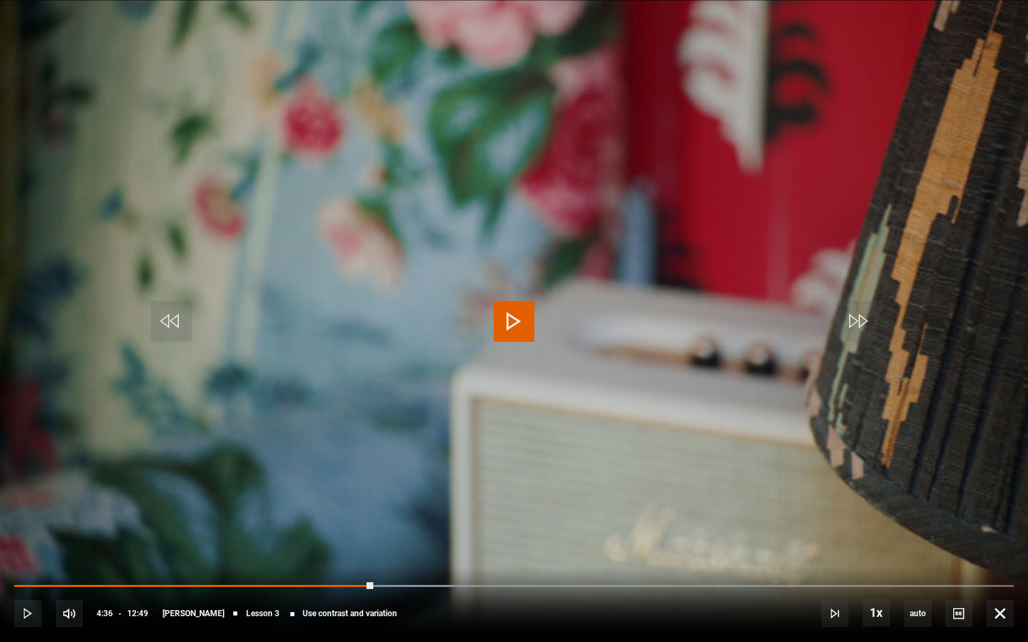
click at [516, 322] on span "Video Player" at bounding box center [513, 321] width 41 height 41
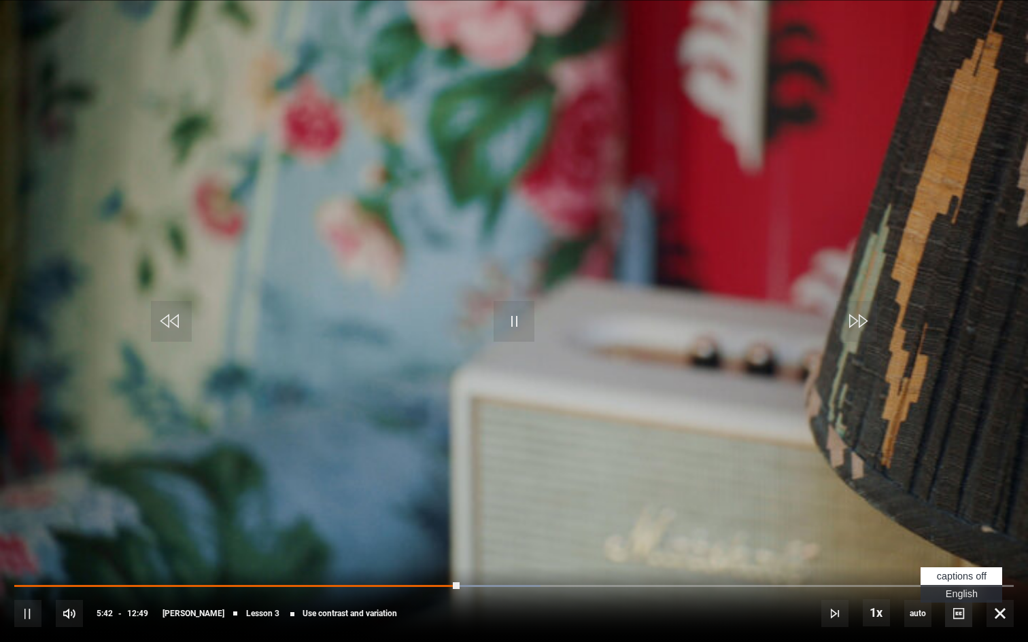
click at [953, 559] on span "Video Player" at bounding box center [958, 613] width 27 height 27
click at [963, 559] on span "Video Player" at bounding box center [958, 613] width 27 height 27
click at [965, 559] on span "English Captions" at bounding box center [962, 594] width 32 height 11
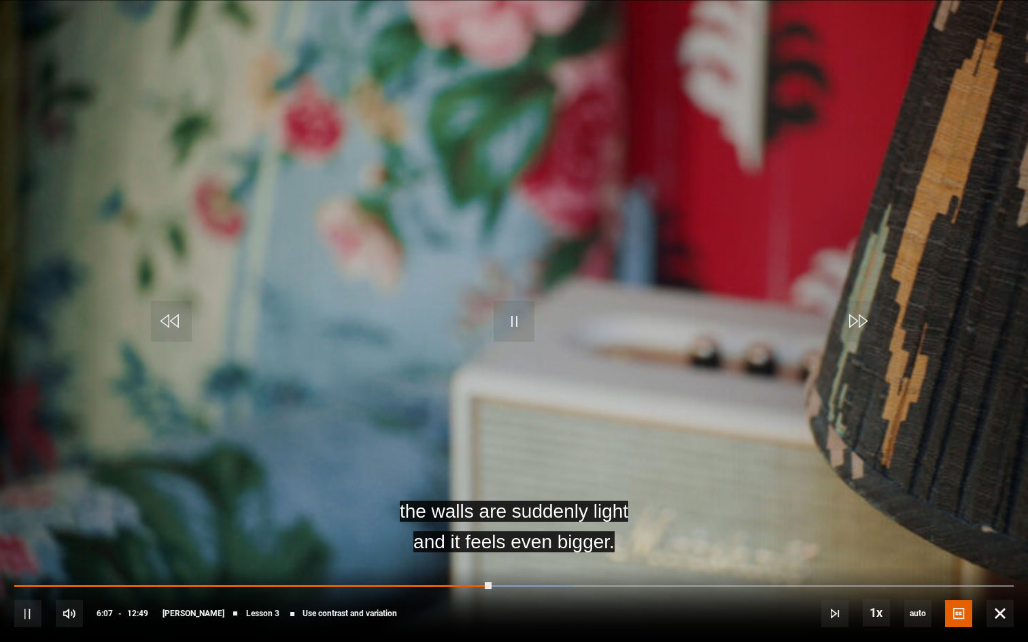
click at [750, 448] on video "Video Player" at bounding box center [514, 321] width 1028 height 642
click at [508, 322] on span "Video Player" at bounding box center [513, 321] width 41 height 41
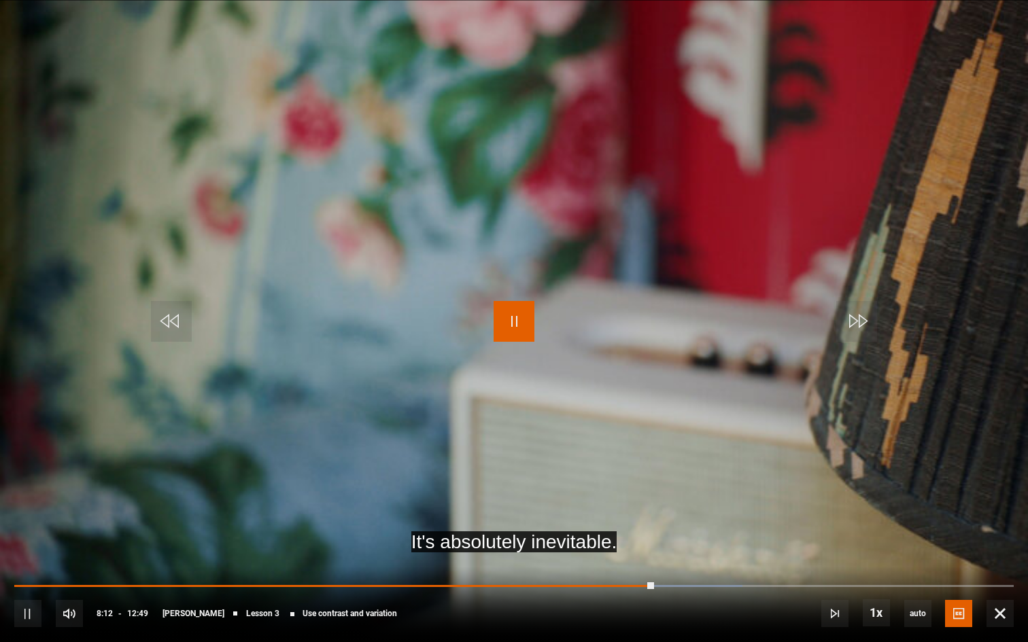
click at [521, 321] on span "Video Player" at bounding box center [513, 321] width 41 height 41
click at [506, 319] on span "Video Player" at bounding box center [513, 321] width 41 height 41
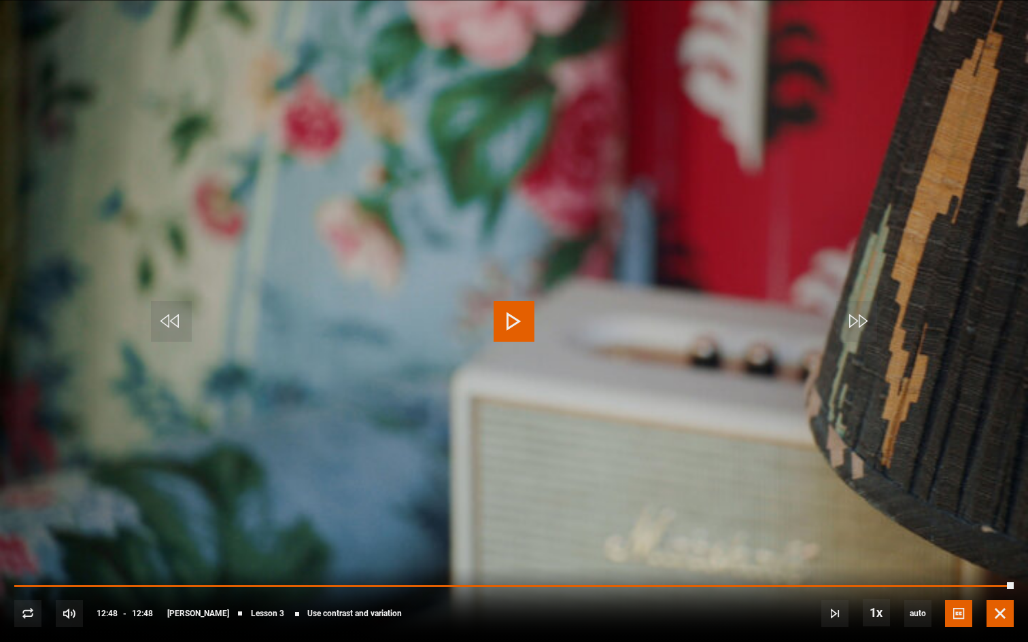
click at [1000, 559] on span "Video Player" at bounding box center [999, 613] width 27 height 27
